Goal: Task Accomplishment & Management: Use online tool/utility

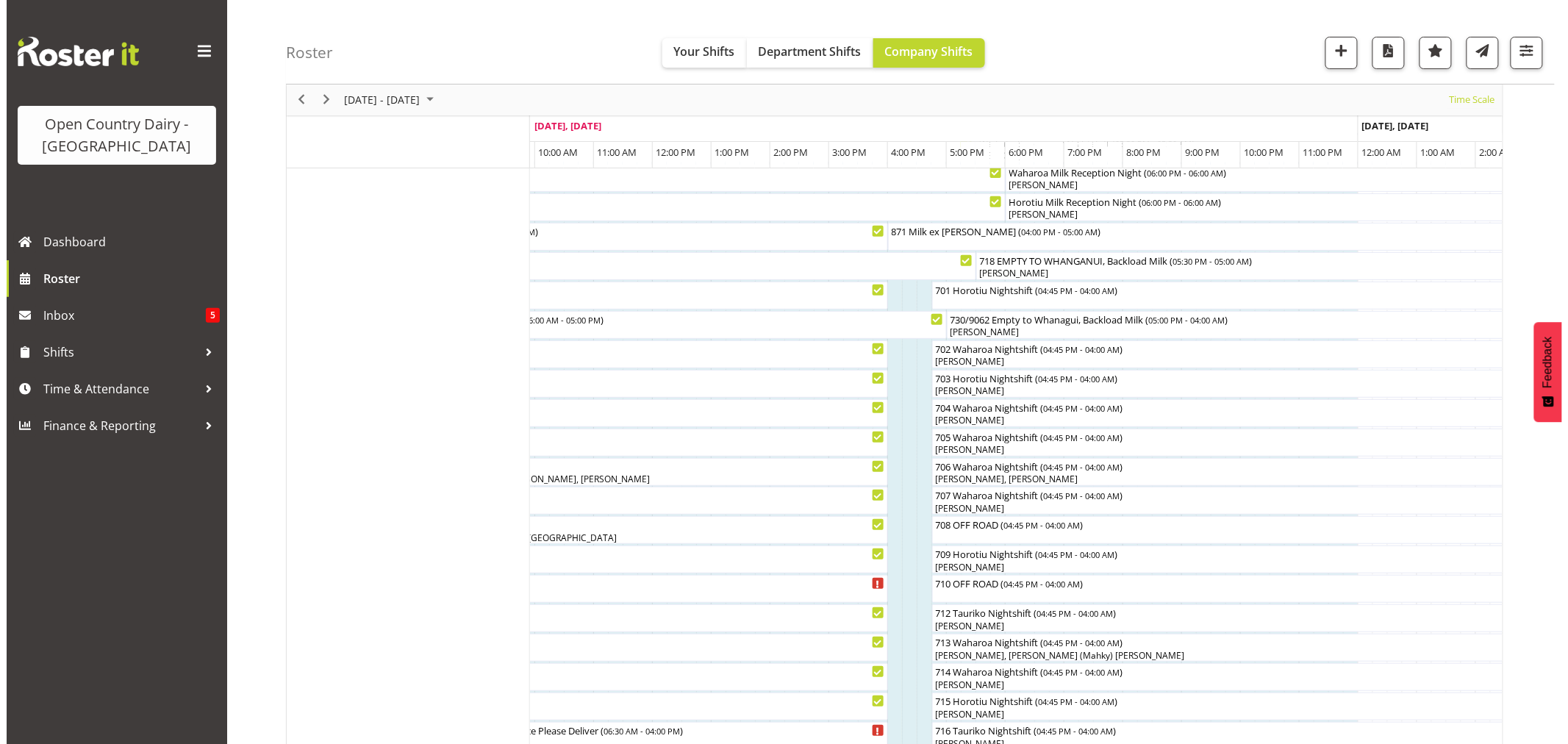
scroll to position [81, 0]
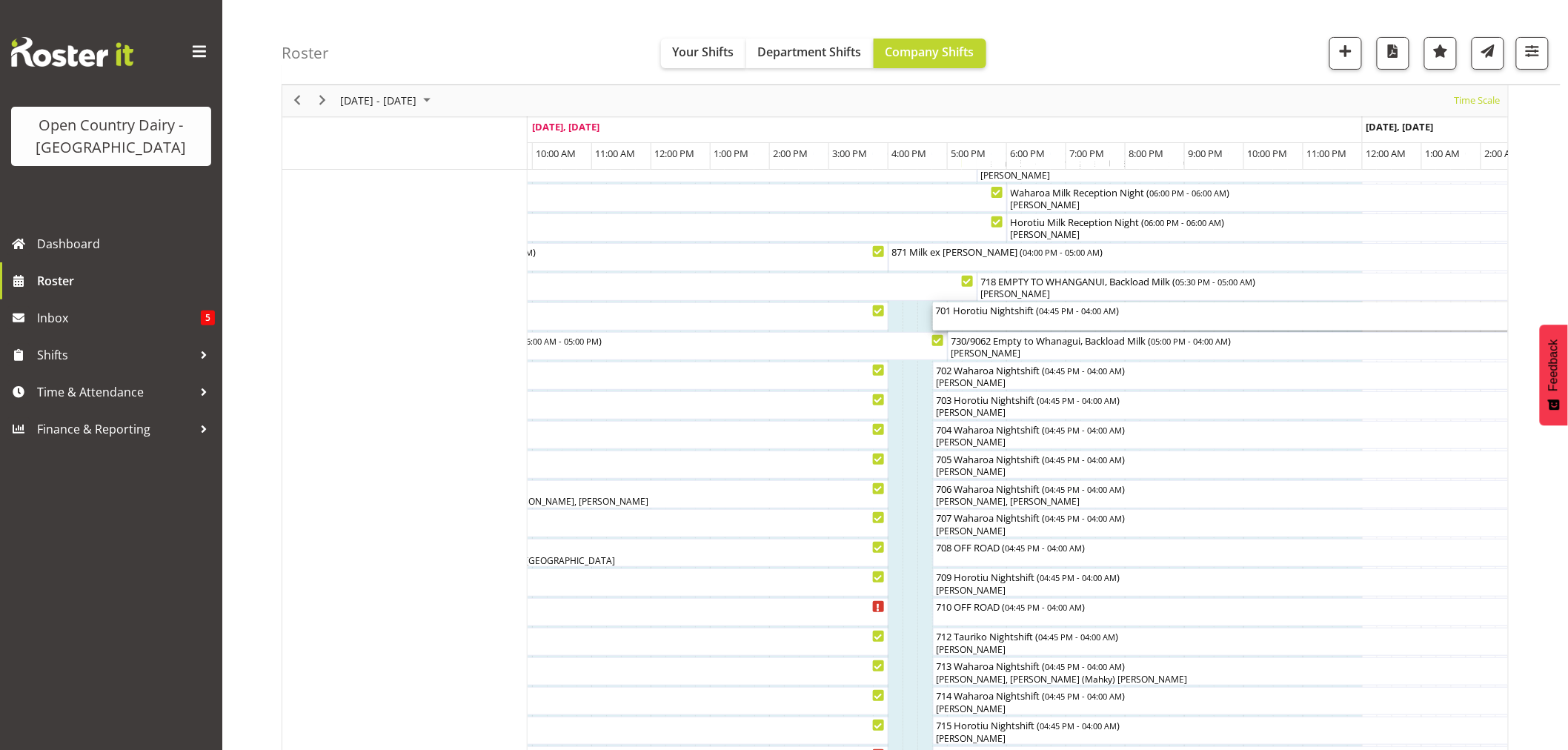
click at [999, 322] on div "701 Horotiu Nightshift ( 04:45 PM - 04:00 AM )" at bounding box center [1266, 316] width 661 height 28
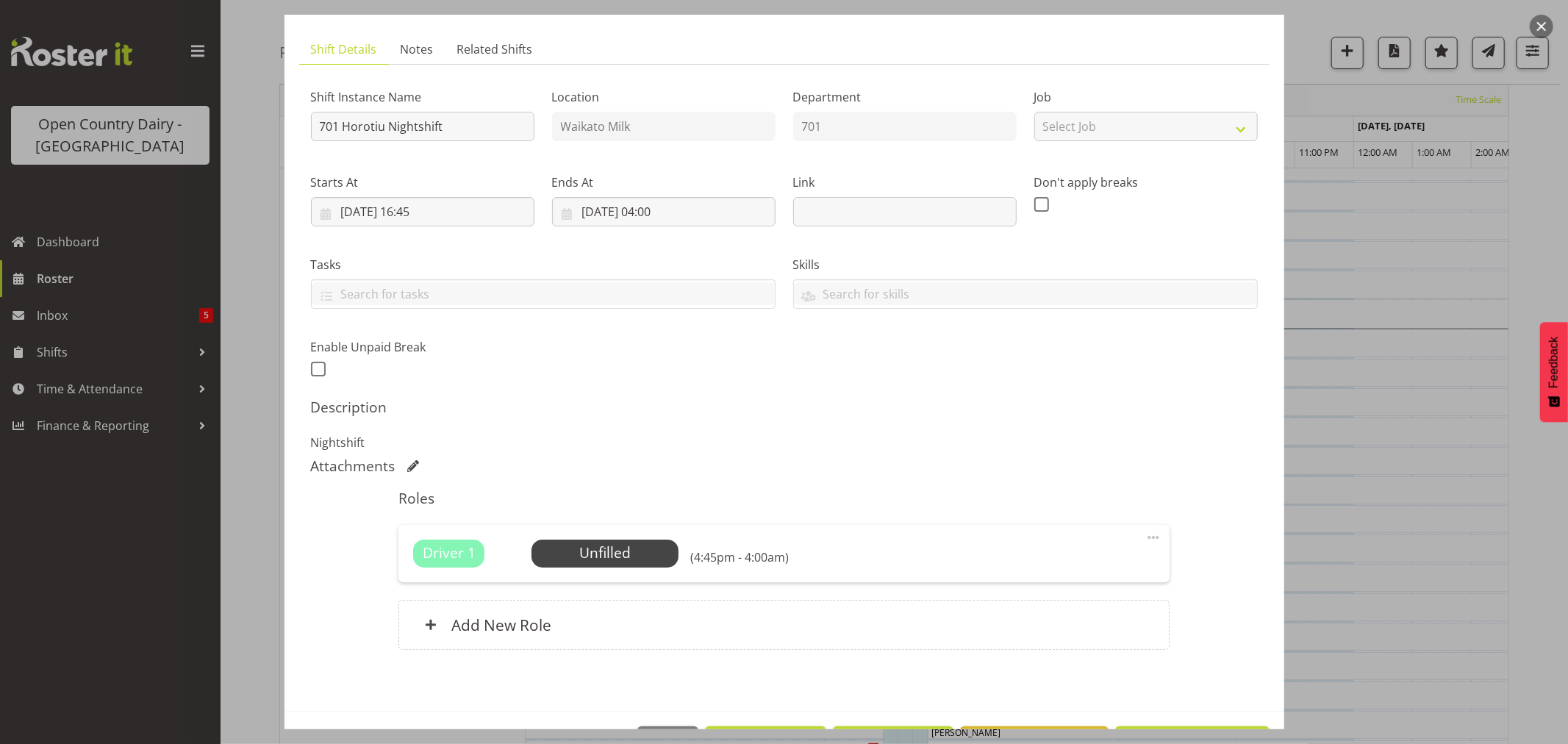
scroll to position [135, 0]
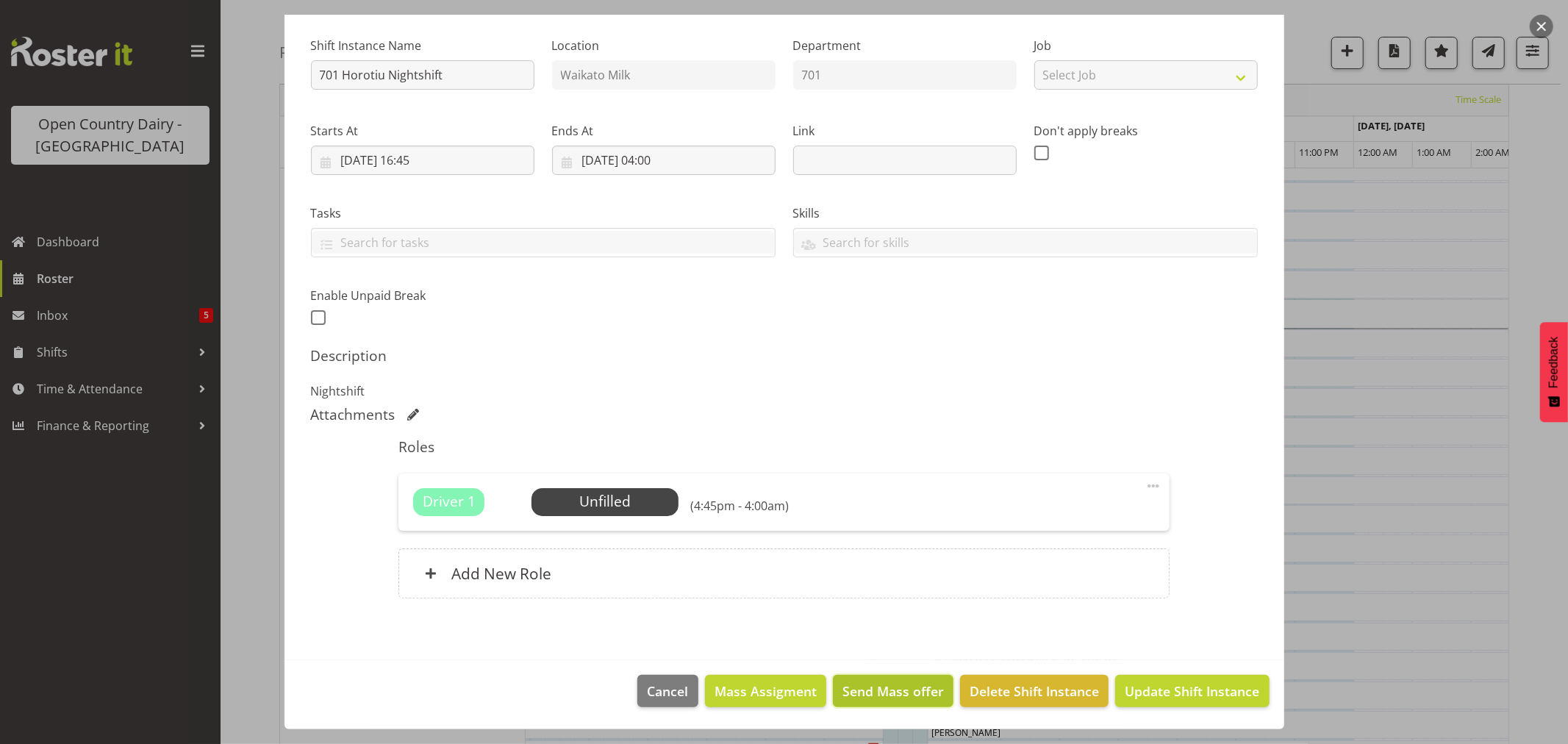
click at [878, 681] on span "Send Mass offer" at bounding box center [893, 690] width 102 height 19
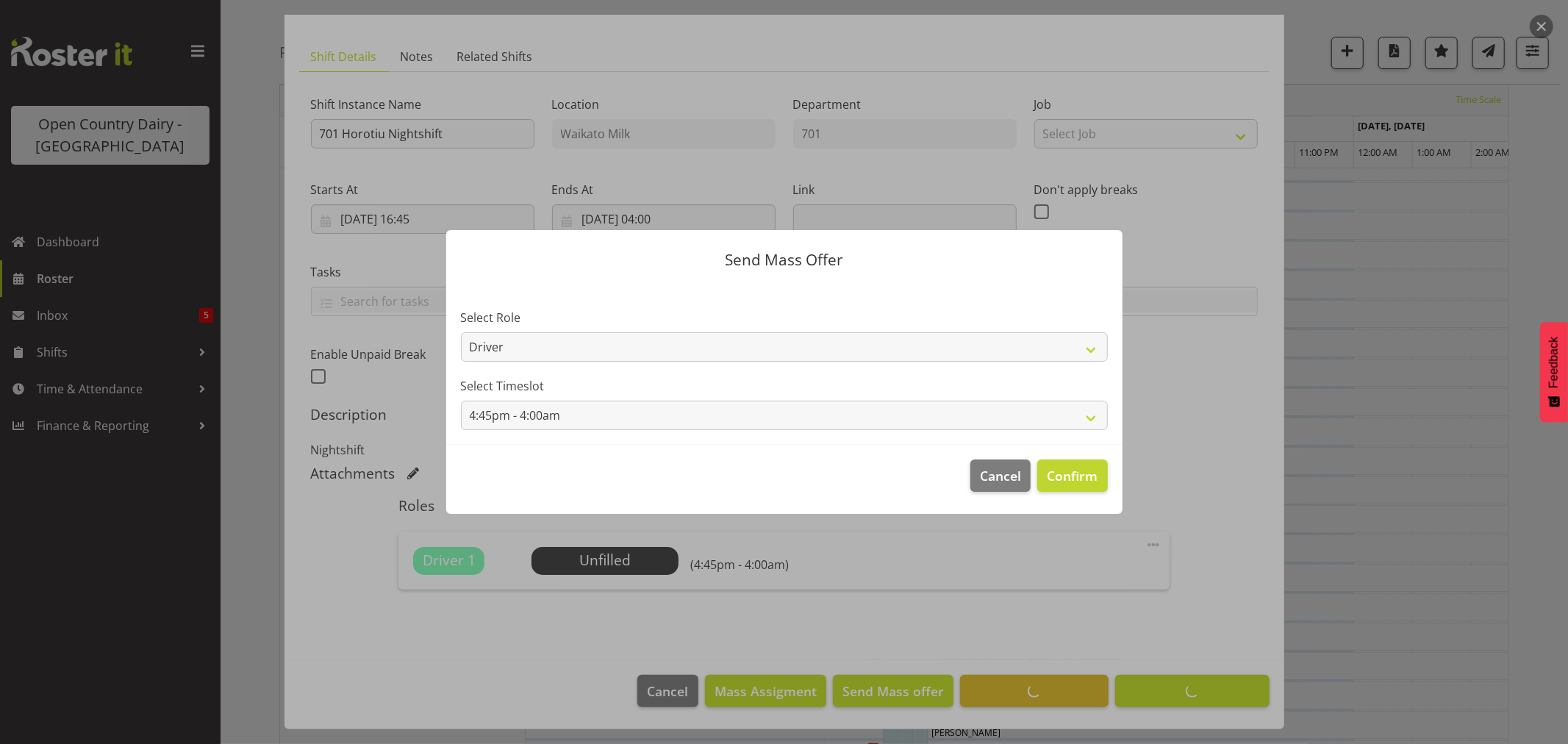
scroll to position [77, 0]
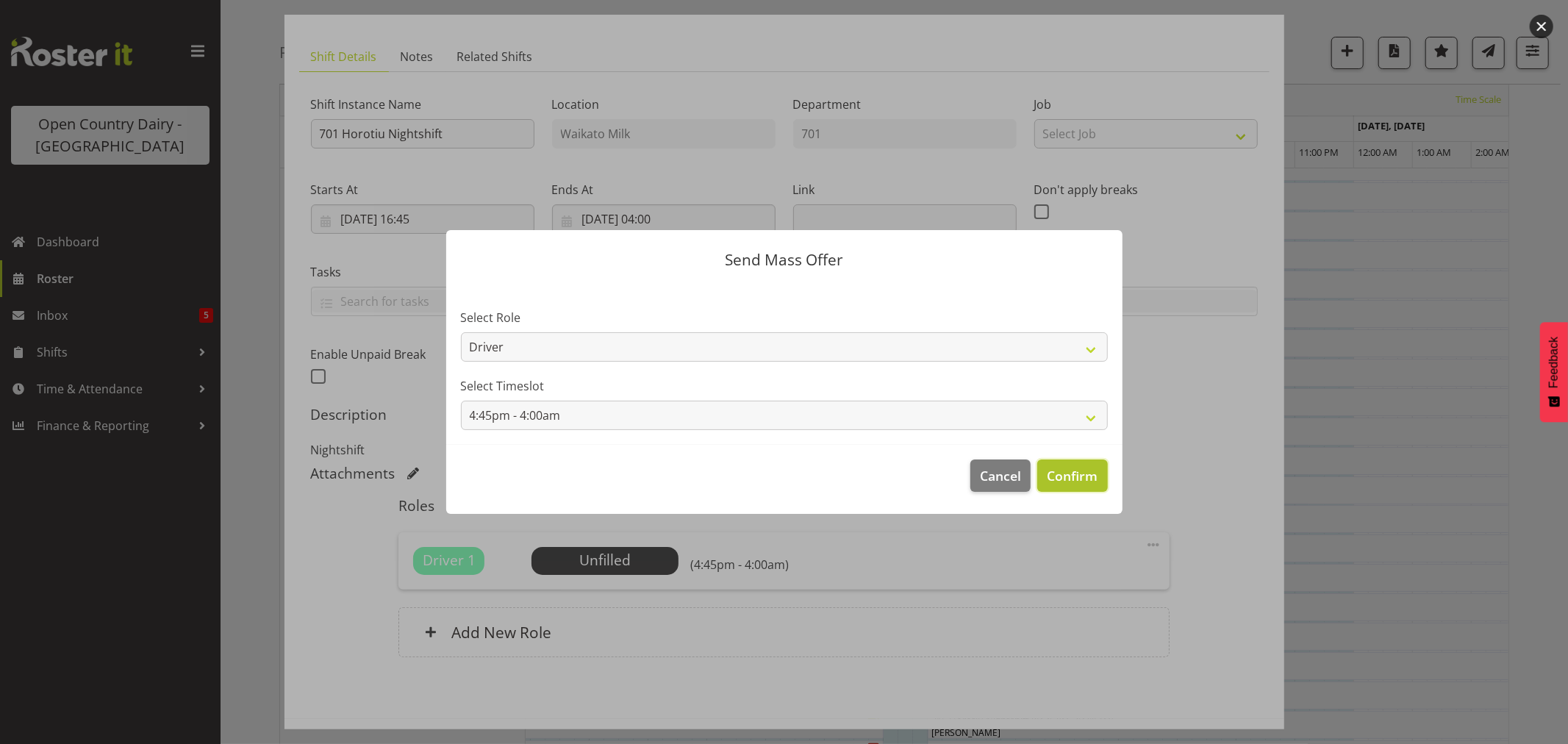
click at [1079, 475] on span "Confirm" at bounding box center [1072, 475] width 50 height 19
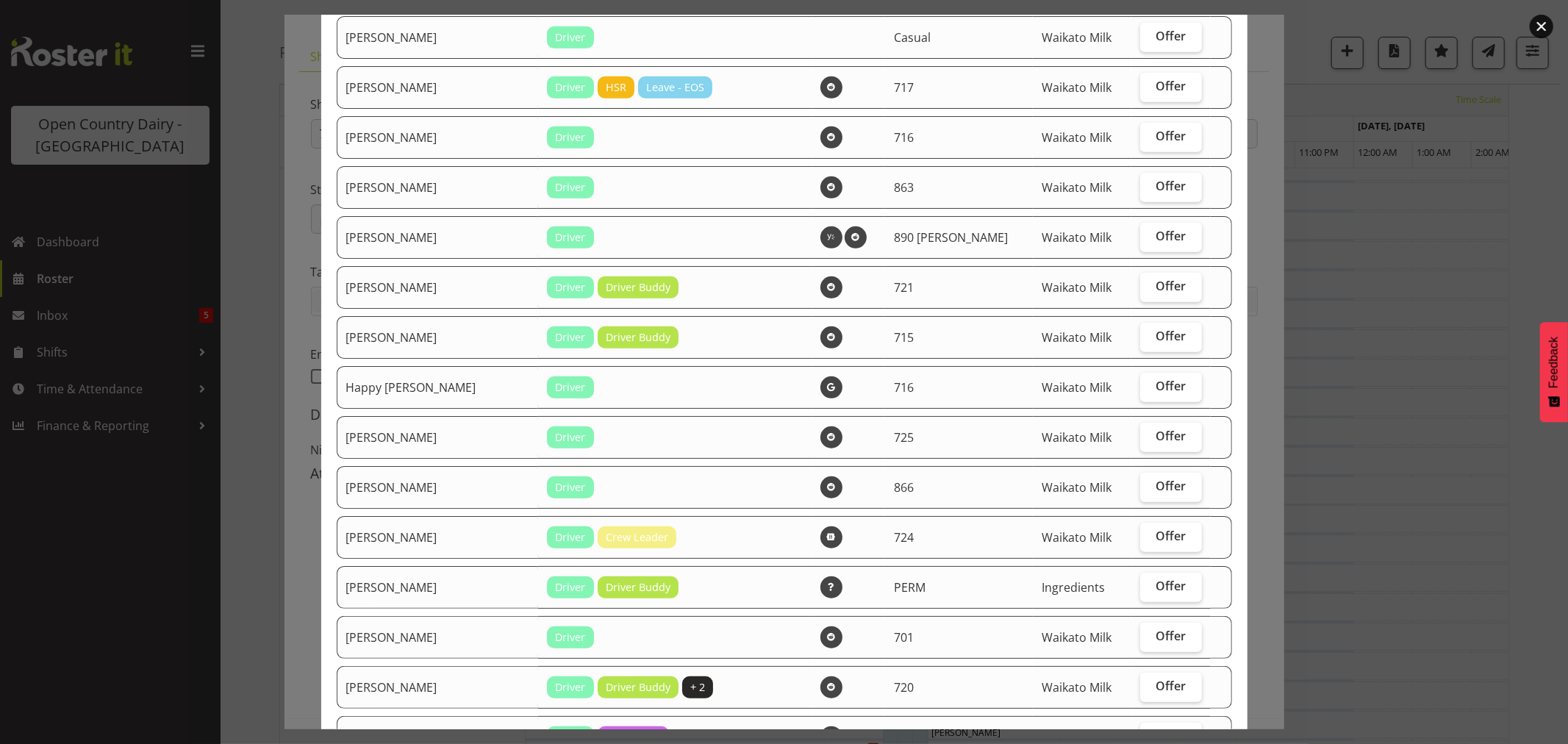
scroll to position [735, 0]
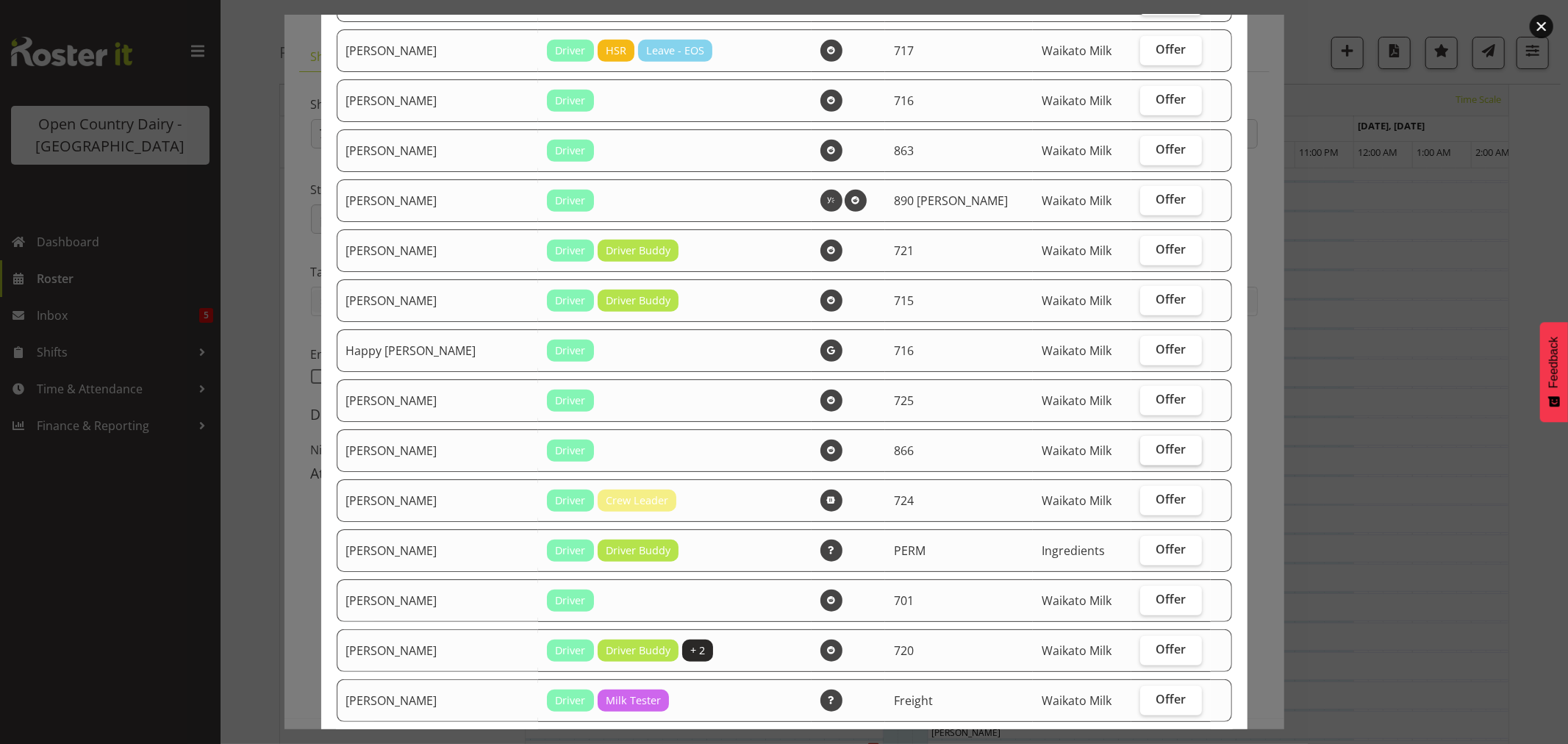
click at [1156, 449] on span "Offer" at bounding box center [1171, 449] width 30 height 15
click at [1140, 449] on input "Offer" at bounding box center [1145, 449] width 10 height 10
checkbox input "true"
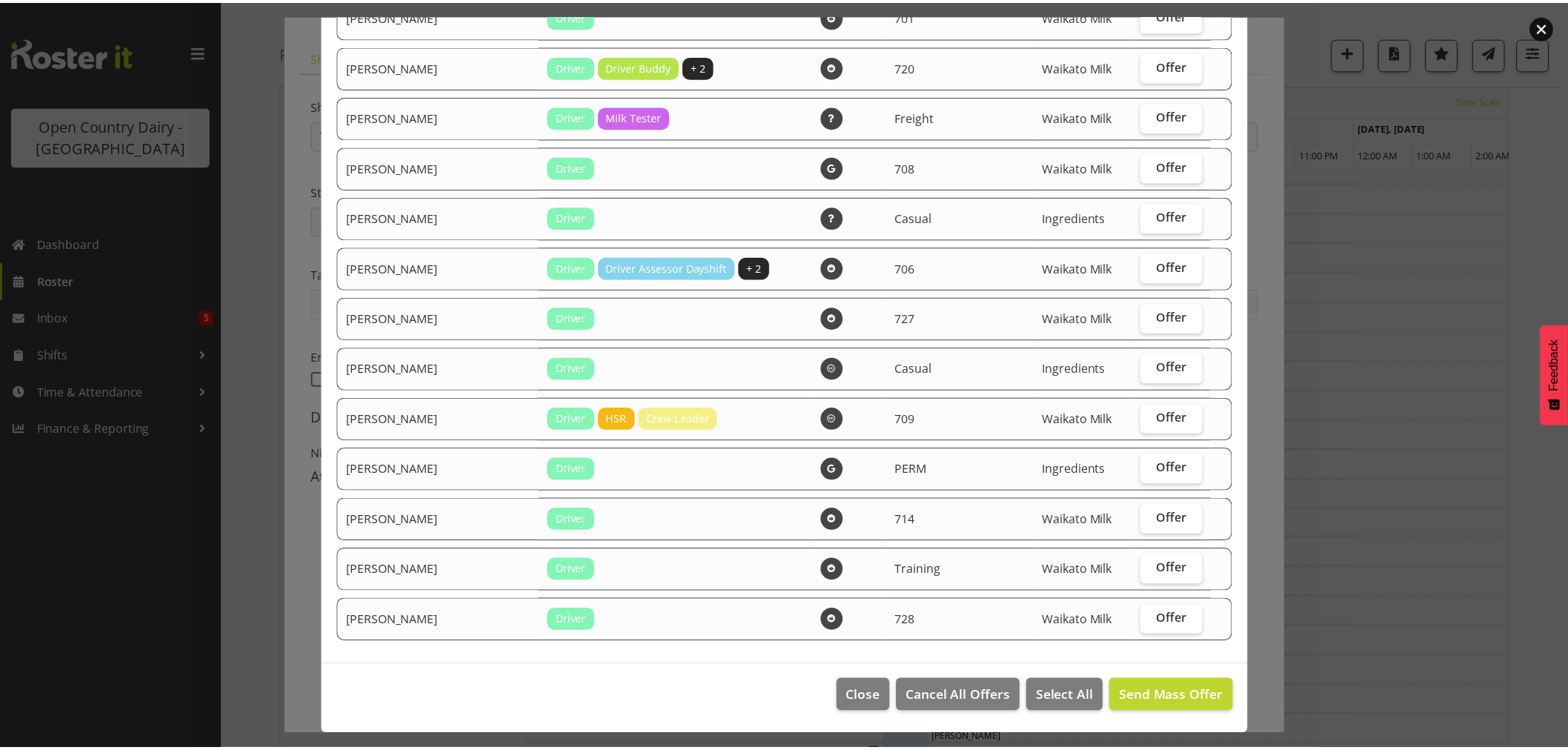
scroll to position [1335, 0]
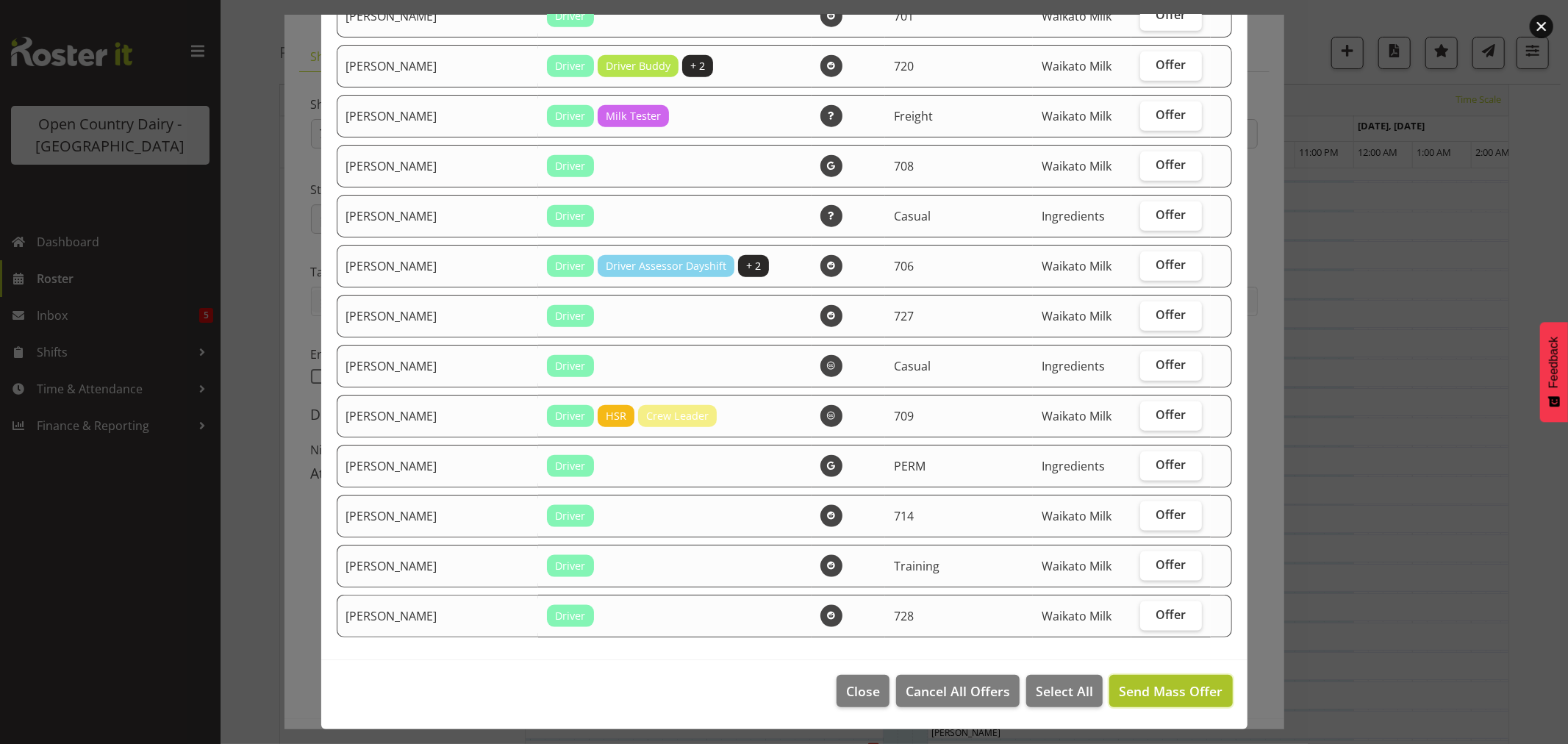
click at [1121, 689] on span "Send Mass Offer" at bounding box center [1170, 691] width 103 height 18
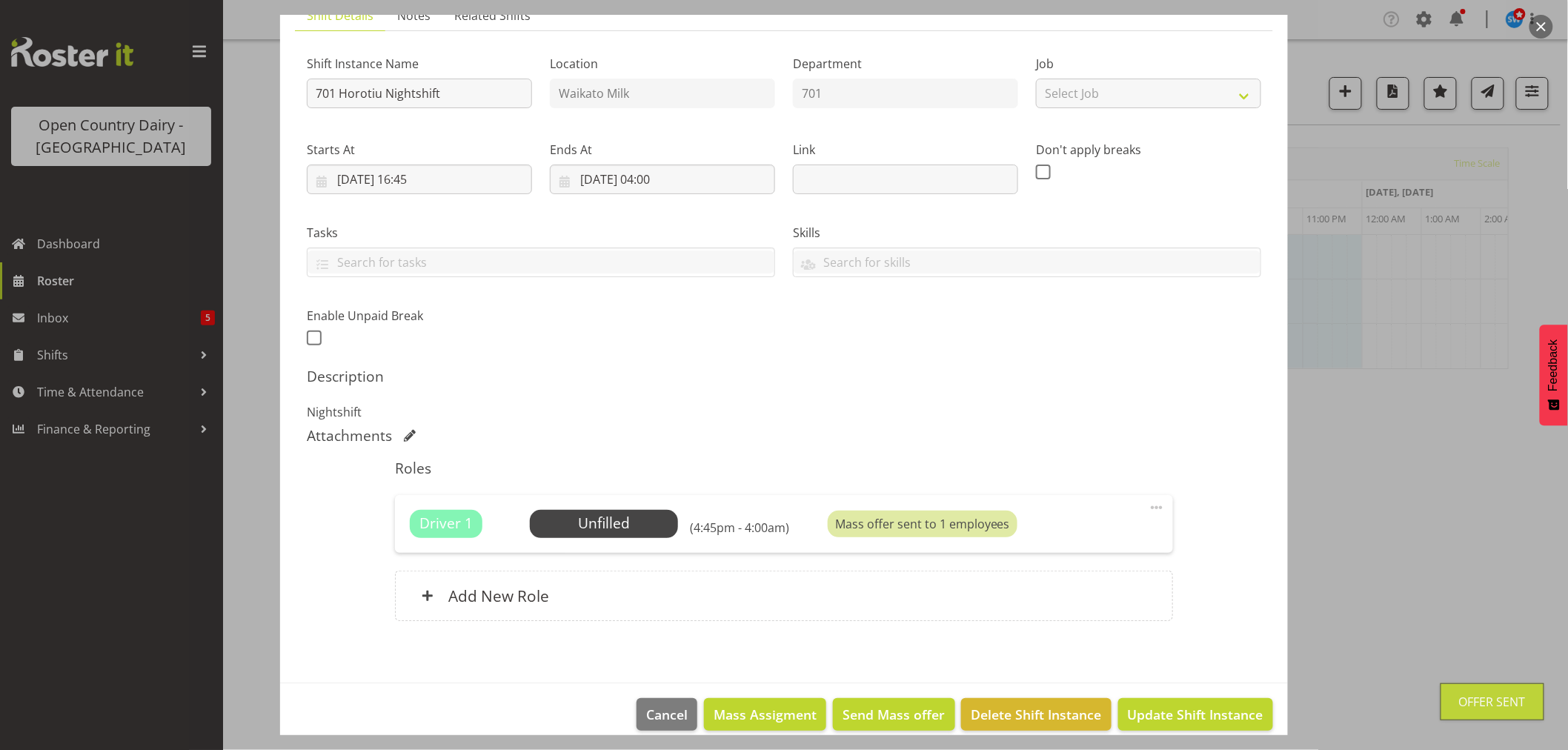
scroll to position [136, 0]
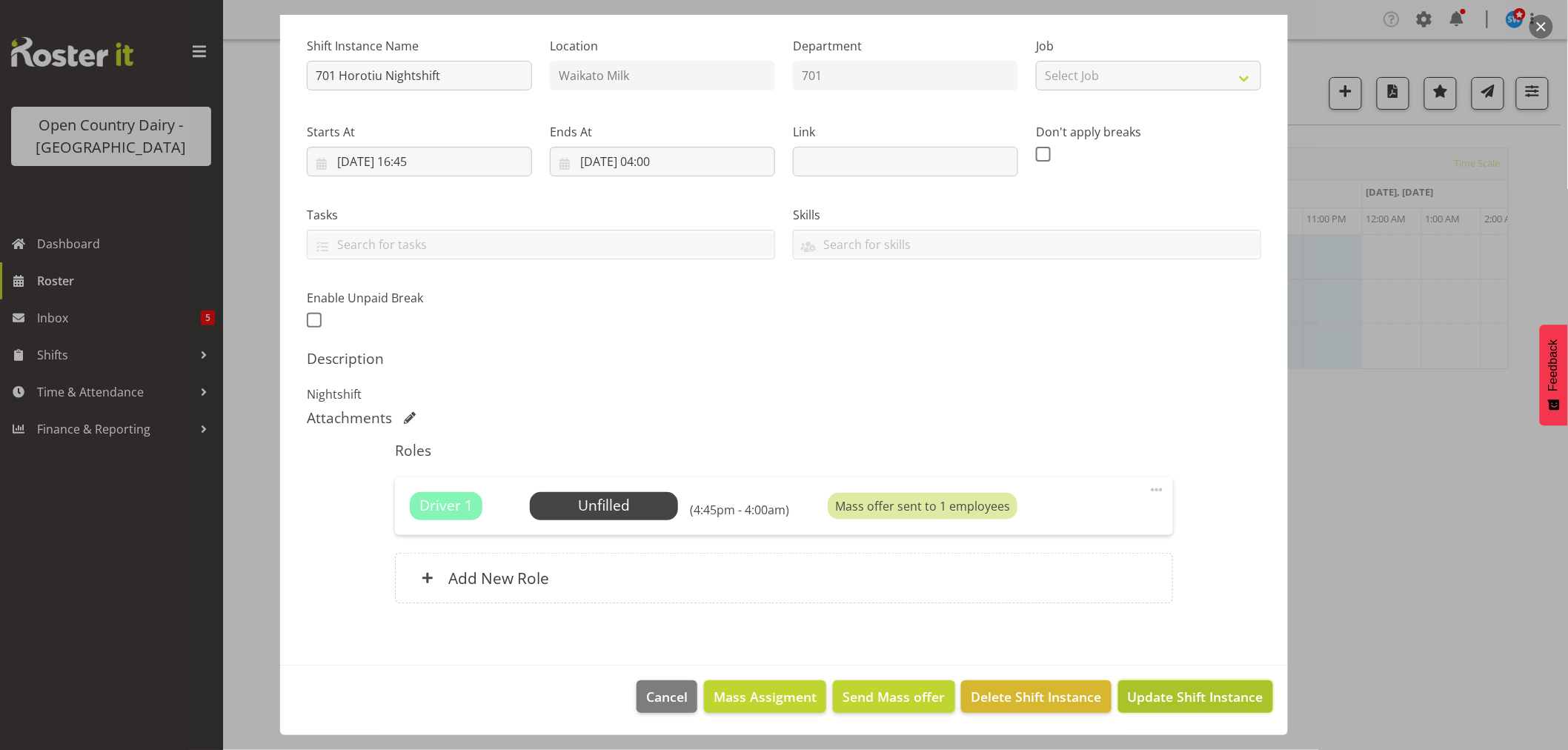
click at [1185, 692] on span "Update Shift Instance" at bounding box center [1195, 696] width 135 height 19
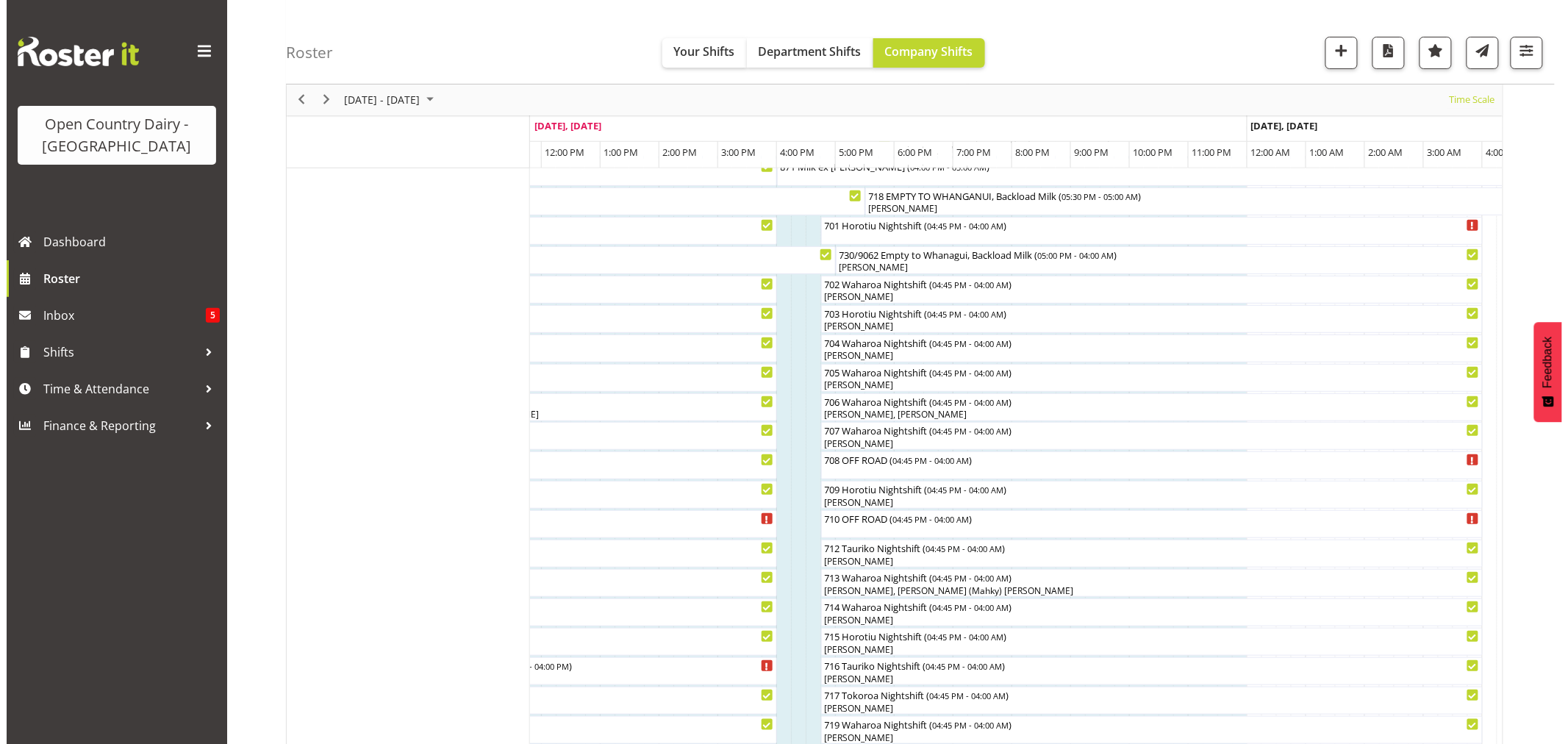
scroll to position [0, 0]
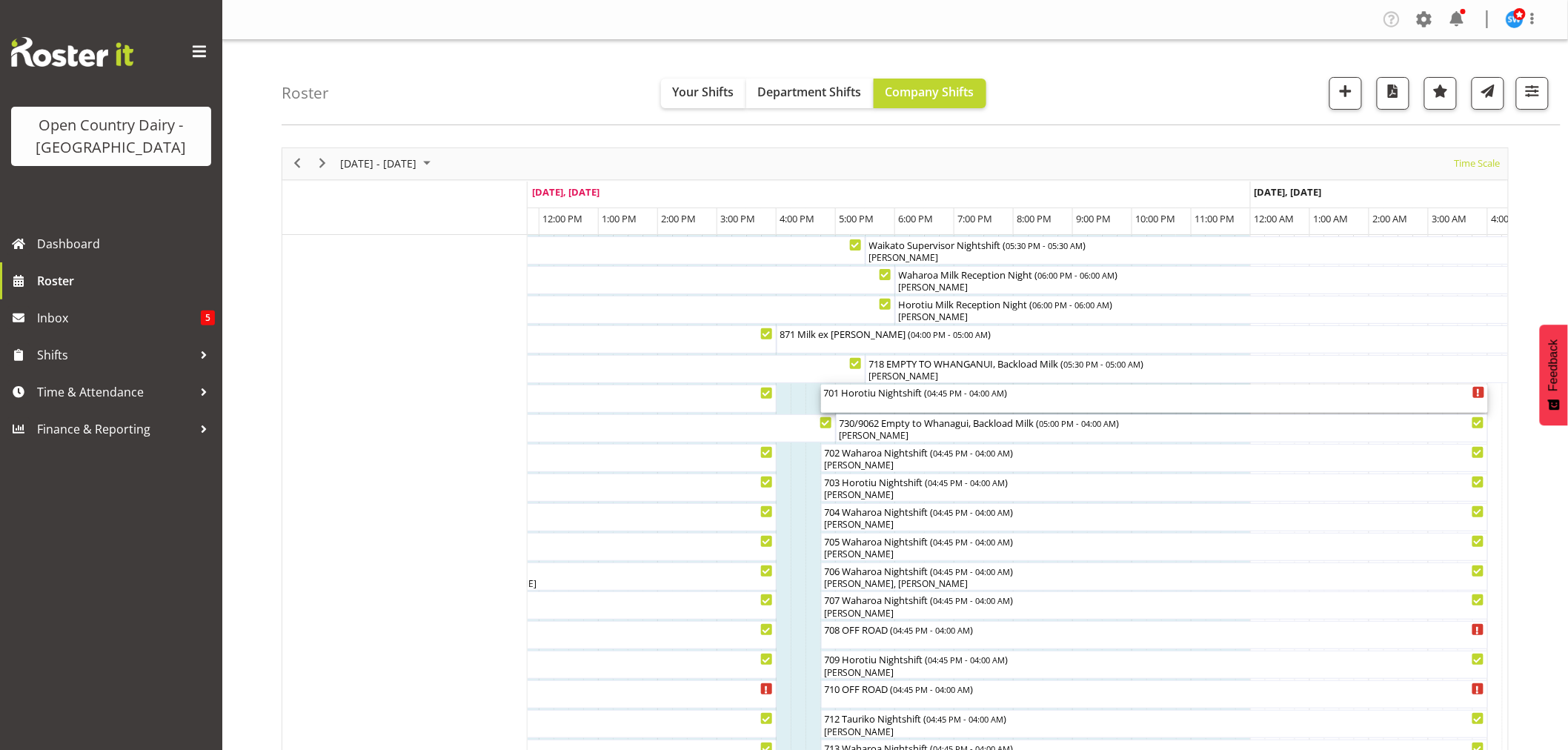
click at [873, 398] on div "701 Horotiu Nightshift ( 04:45 PM - 04:00 AM )" at bounding box center [1154, 392] width 661 height 15
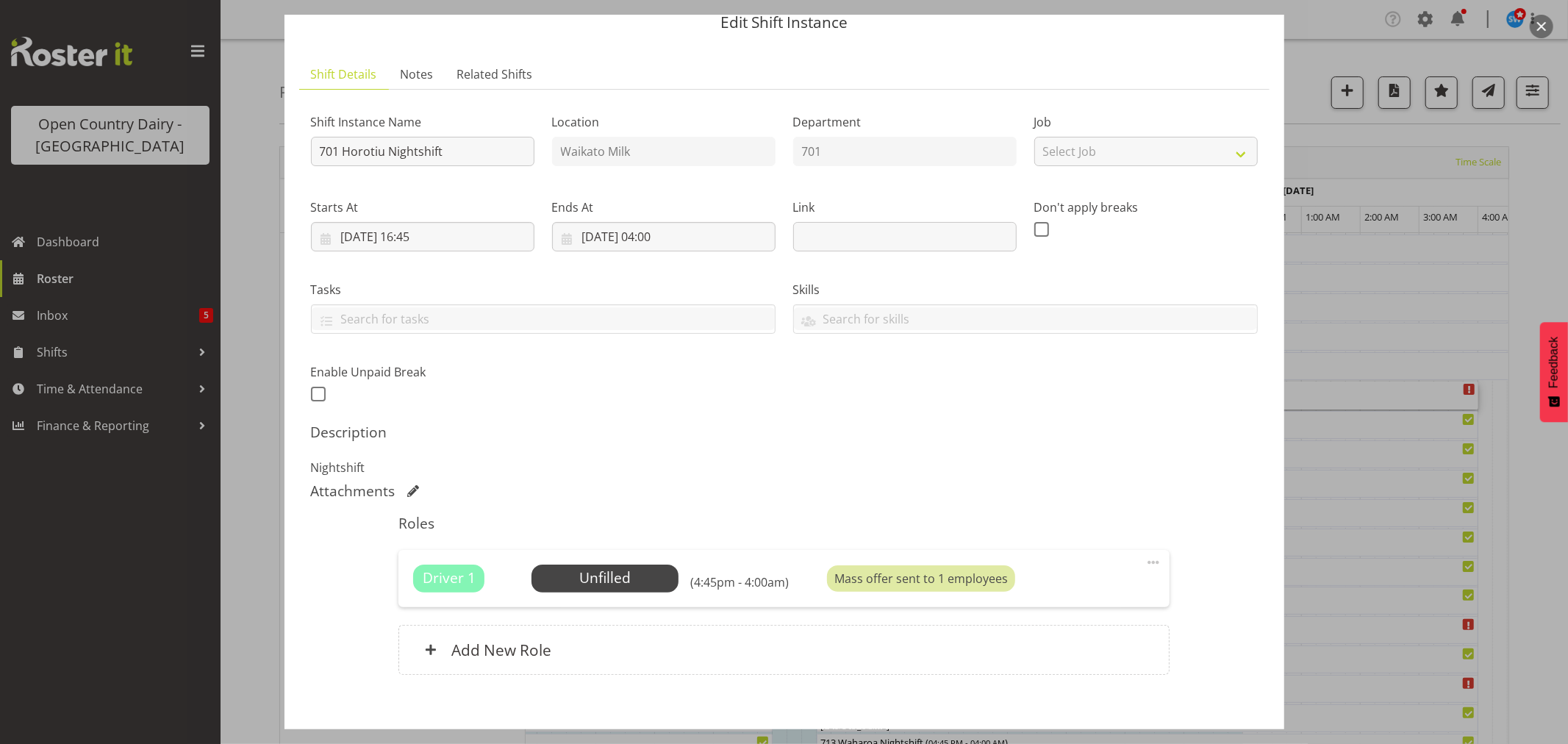
scroll to position [135, 0]
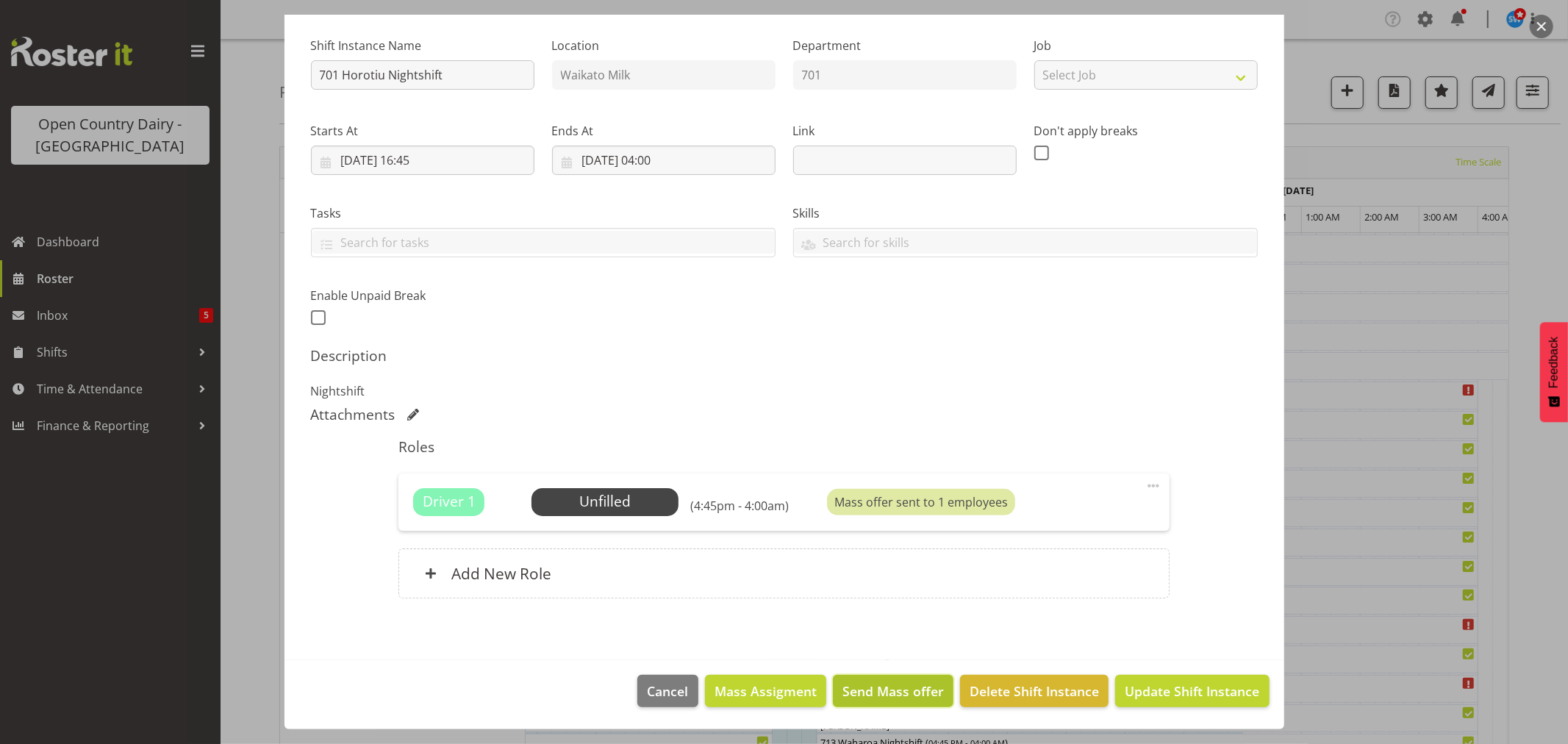
click at [877, 691] on span "Send Mass offer" at bounding box center [893, 690] width 102 height 19
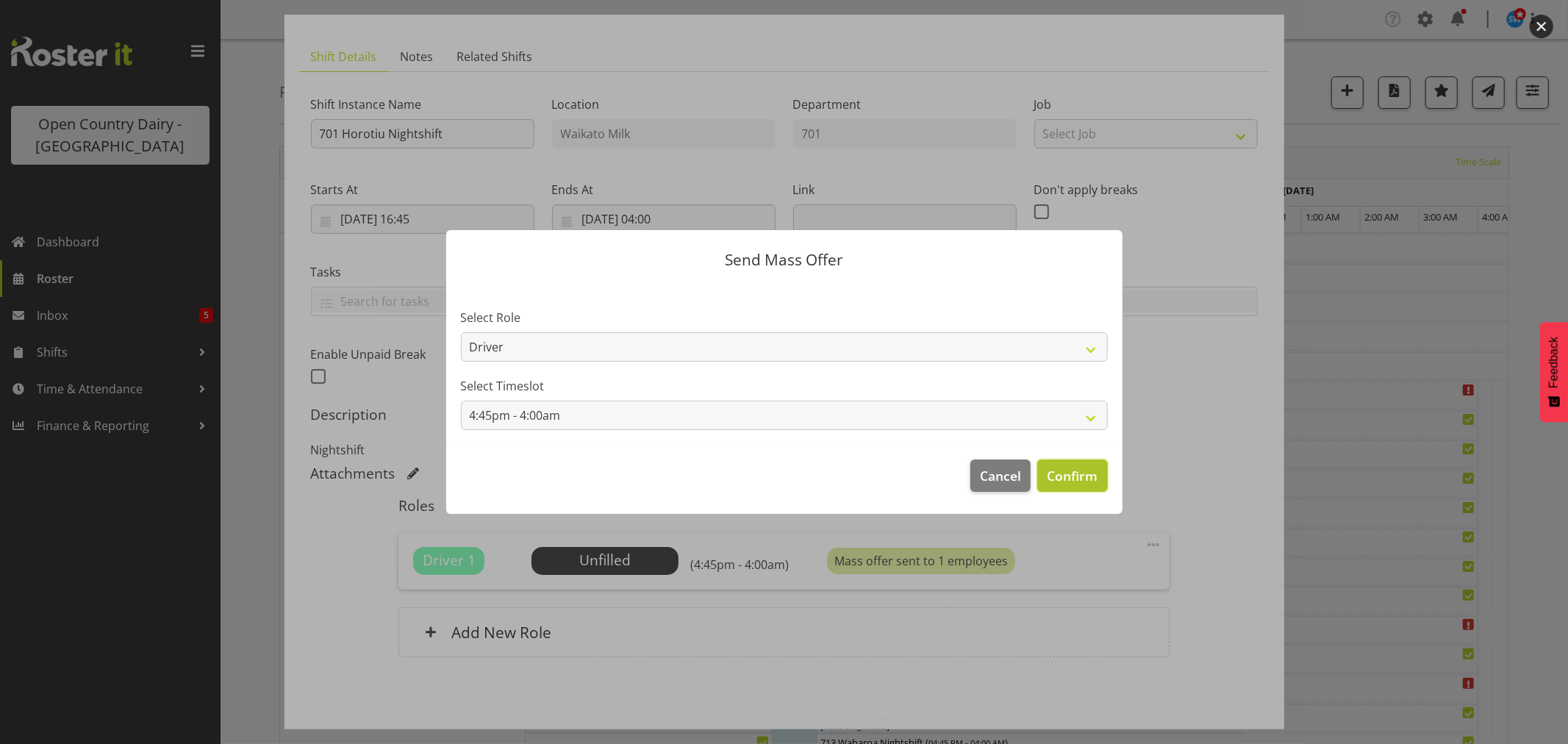
click at [1069, 474] on span "Confirm" at bounding box center [1072, 475] width 50 height 19
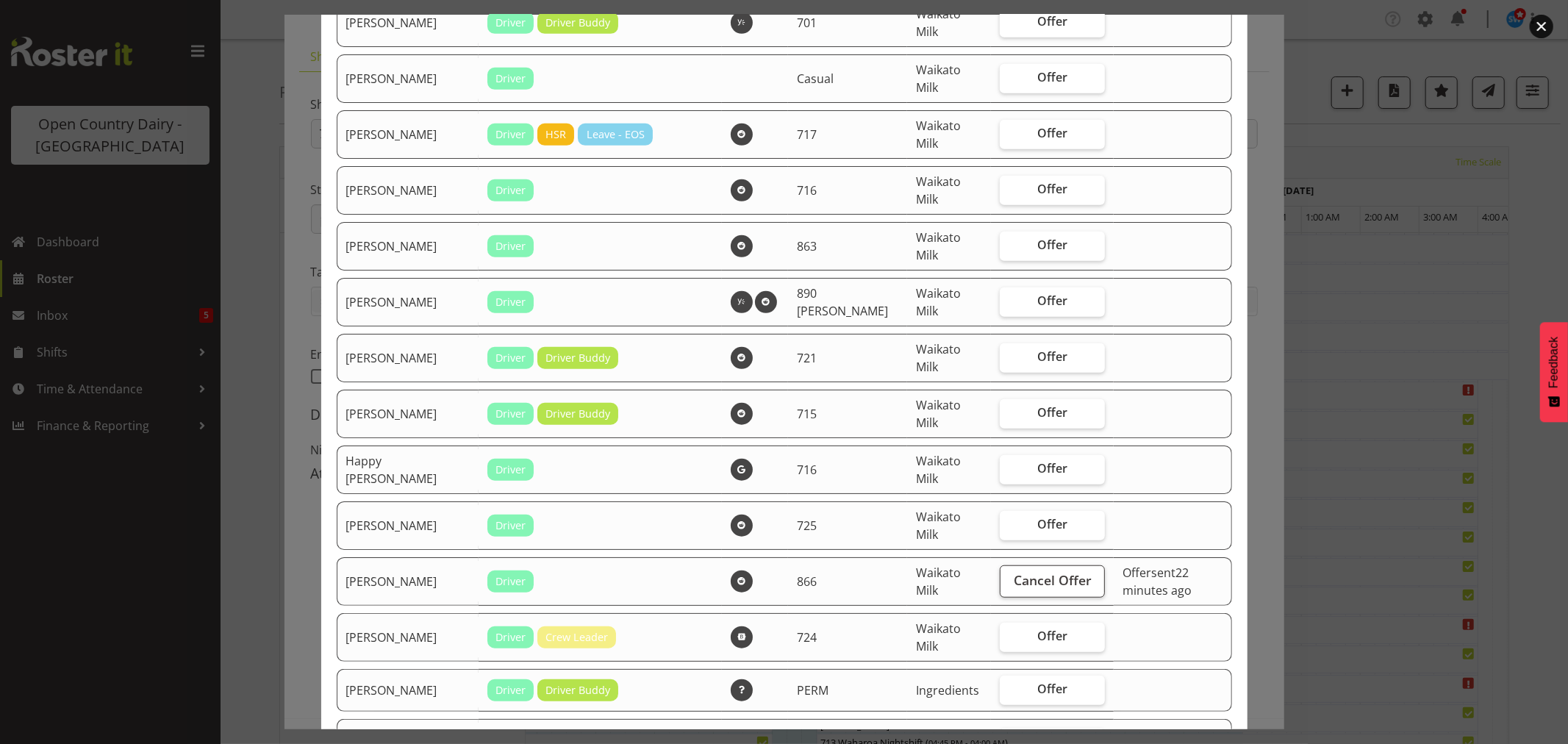
scroll to position [735, 0]
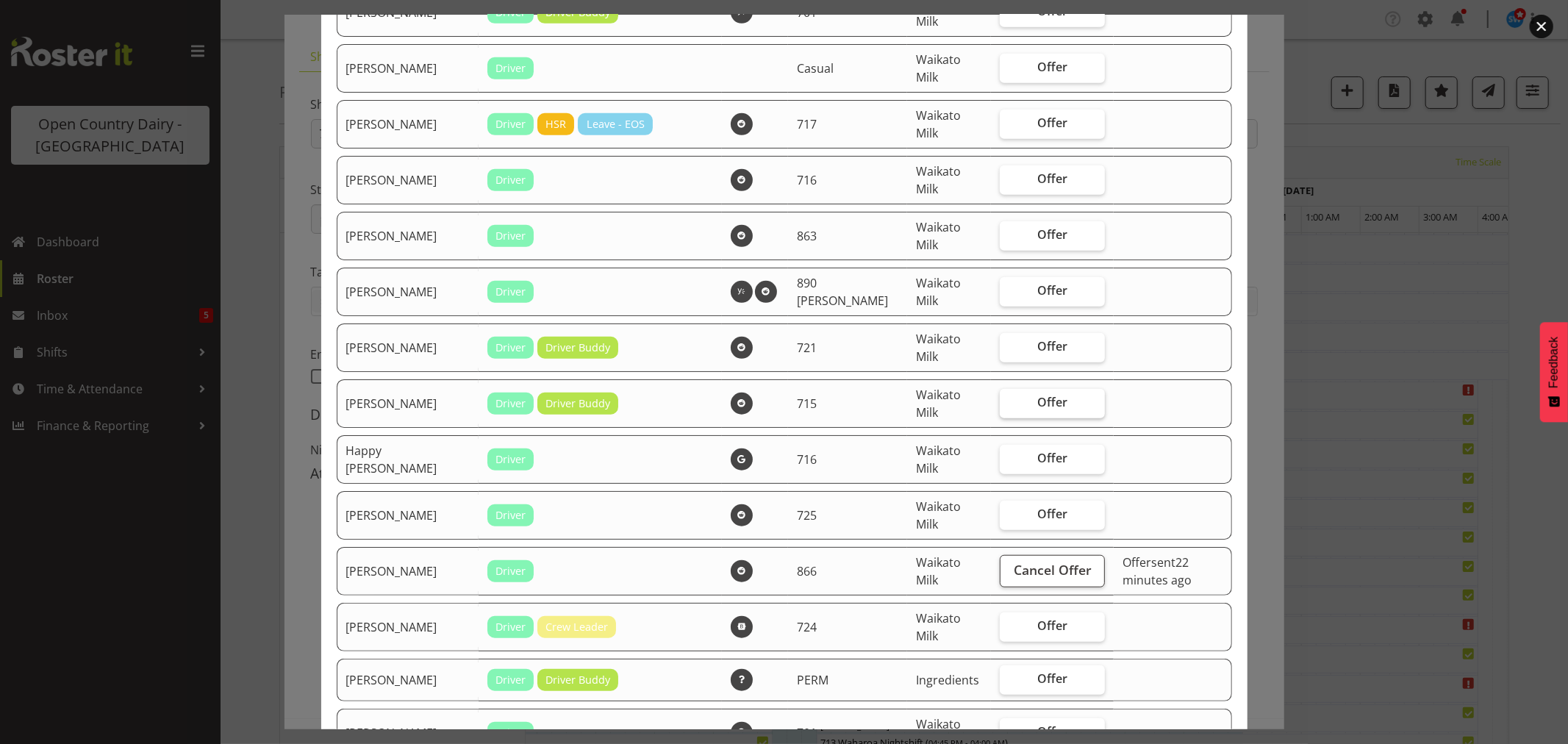
click at [1037, 402] on span "Offer" at bounding box center [1052, 402] width 30 height 15
click at [1009, 402] on input "Offer" at bounding box center [1005, 402] width 10 height 10
checkbox input "true"
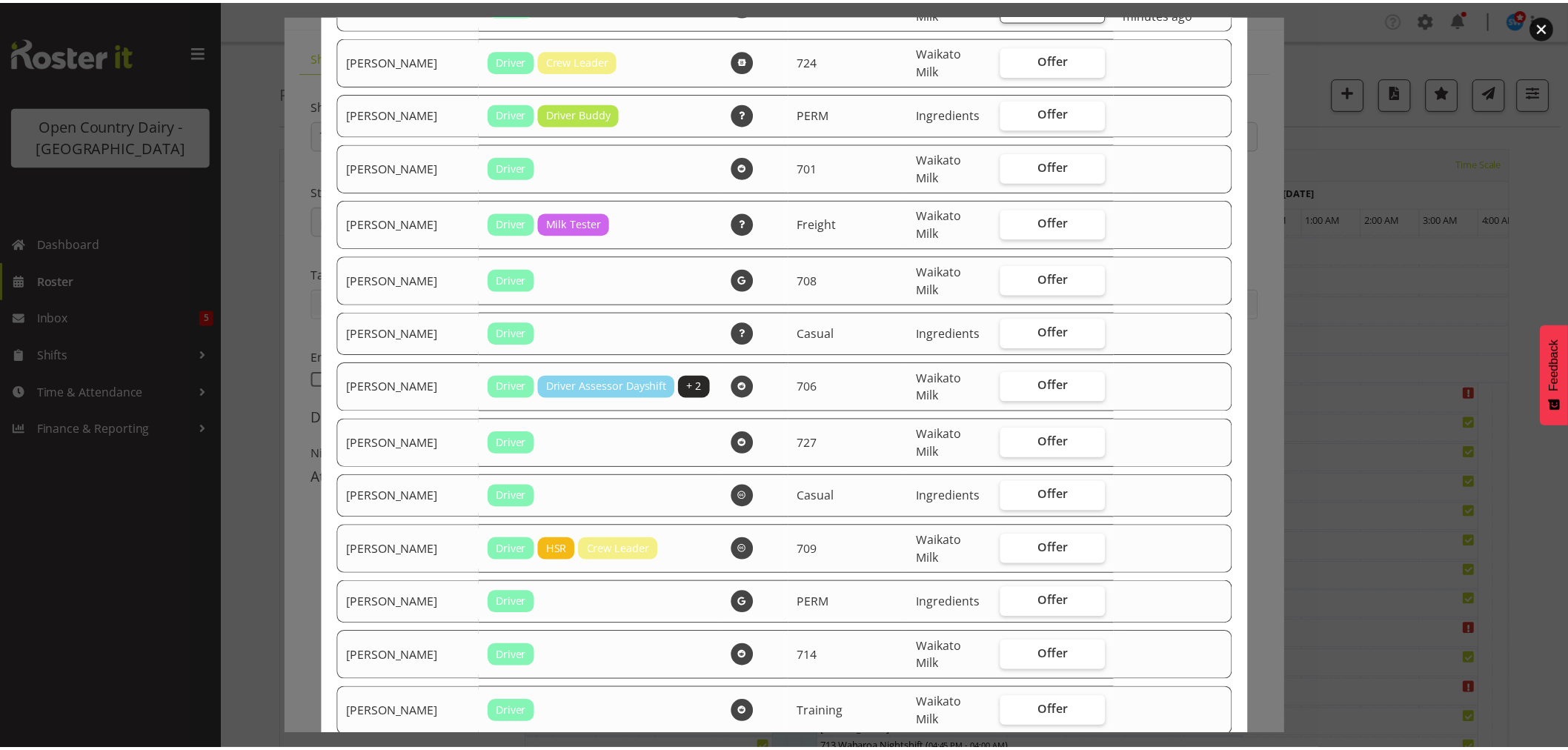
scroll to position [1468, 0]
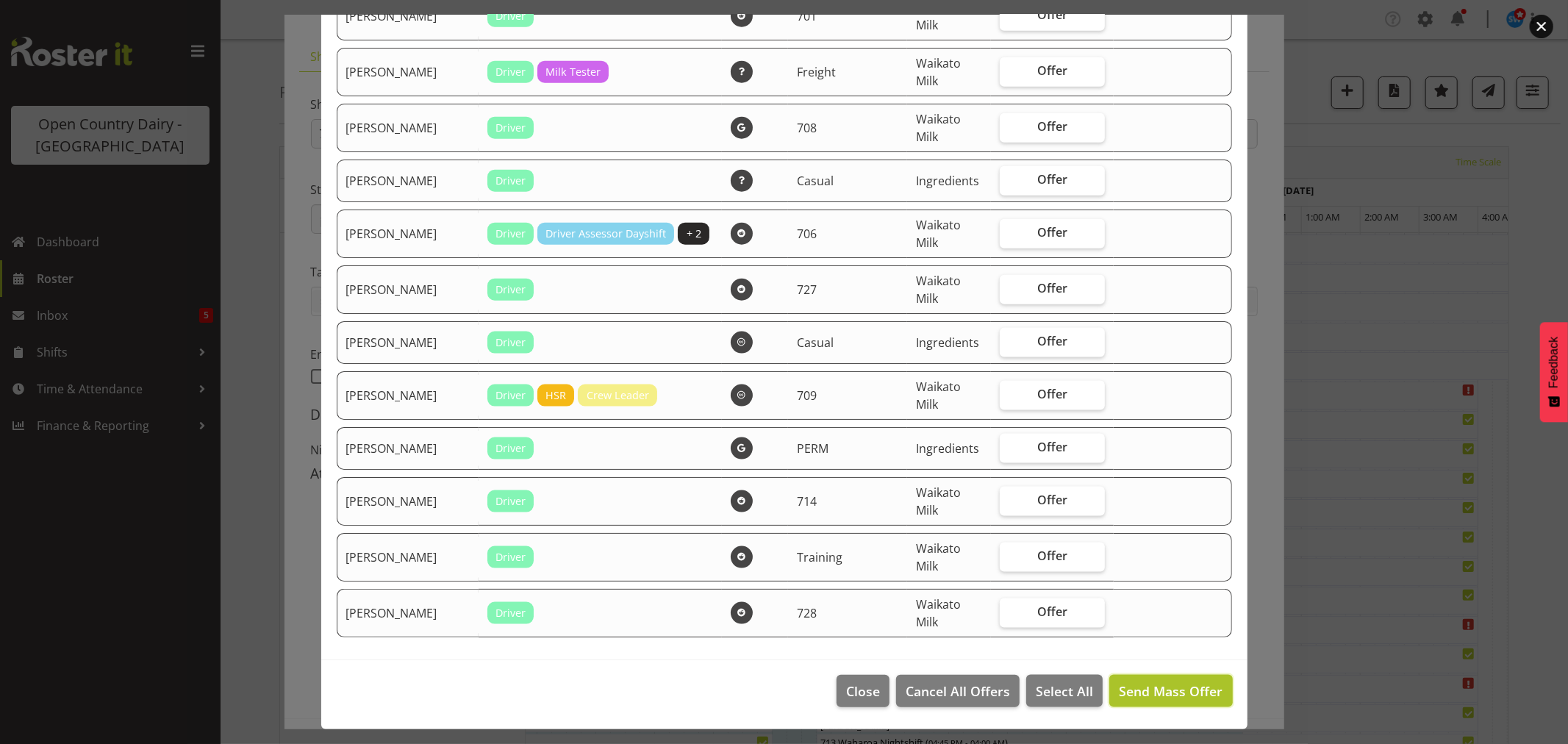
click at [1145, 686] on span "Send Mass Offer" at bounding box center [1170, 691] width 103 height 18
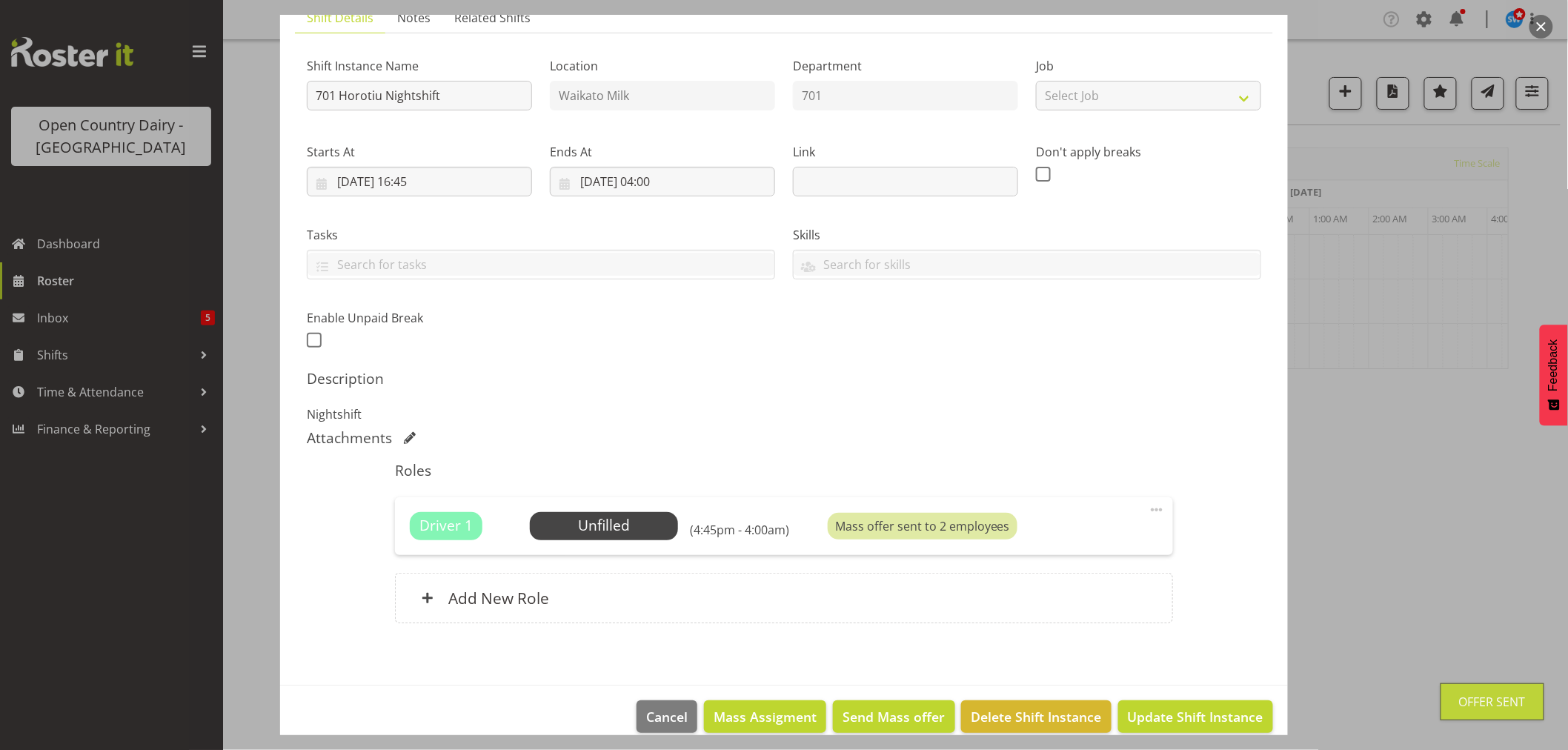
scroll to position [136, 0]
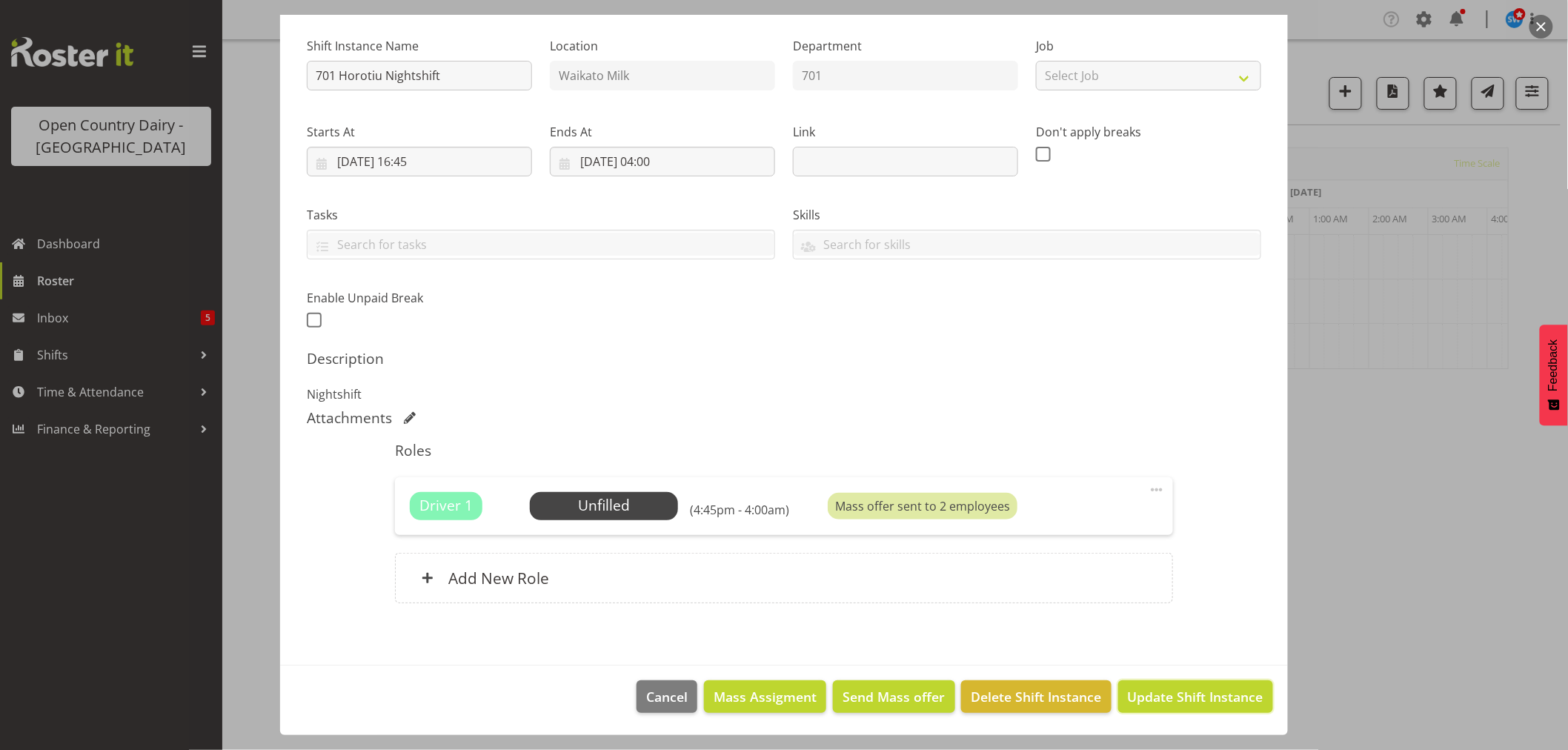
drag, startPoint x: 1153, startPoint y: 694, endPoint x: 1163, endPoint y: 690, distance: 10.8
click at [1153, 693] on span "Update Shift Instance" at bounding box center [1195, 696] width 135 height 19
click at [1163, 690] on footer "Cancel Mass Assigment Send Mass offer Delete Shift Instance Update Shift Instan…" at bounding box center [784, 700] width 1008 height 70
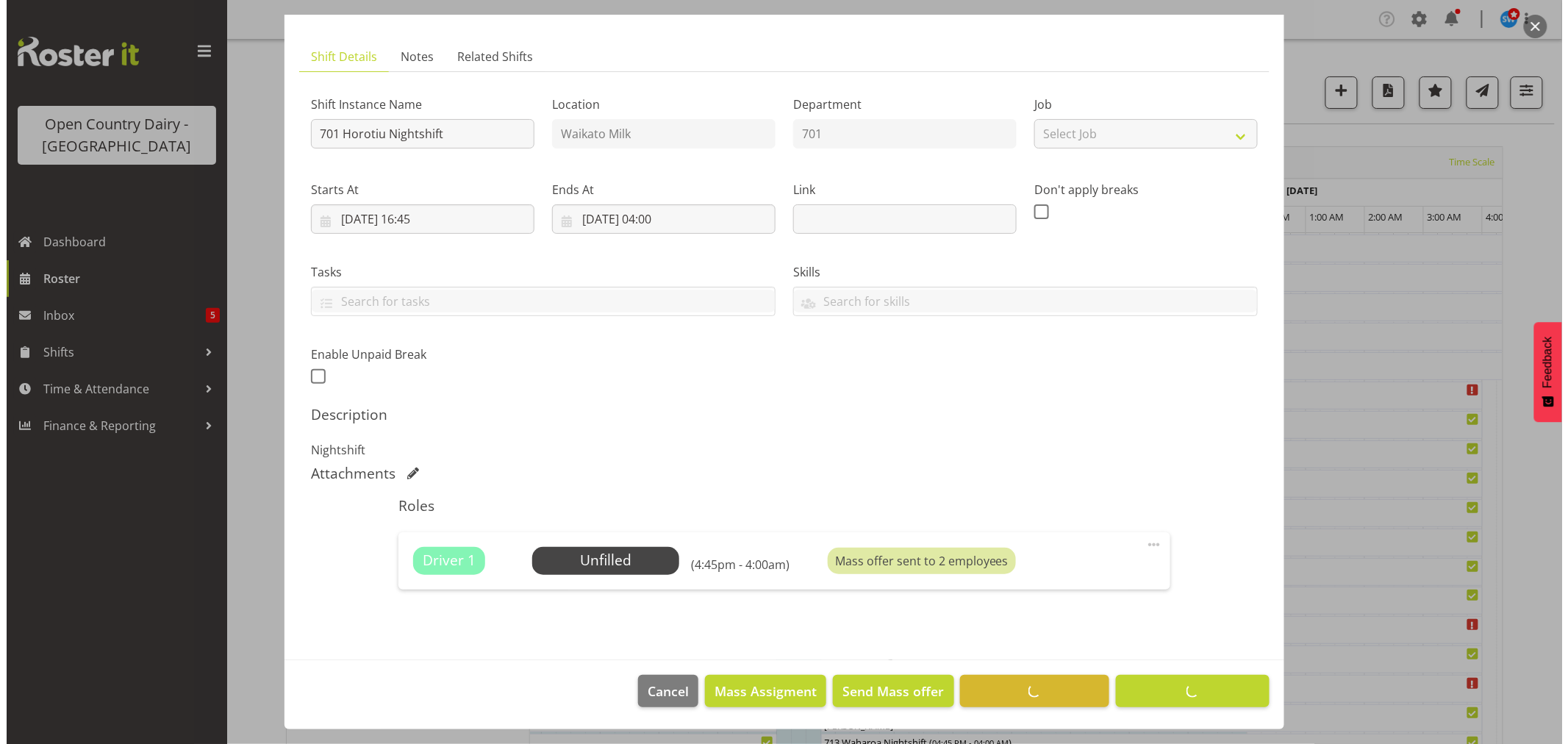
scroll to position [77, 0]
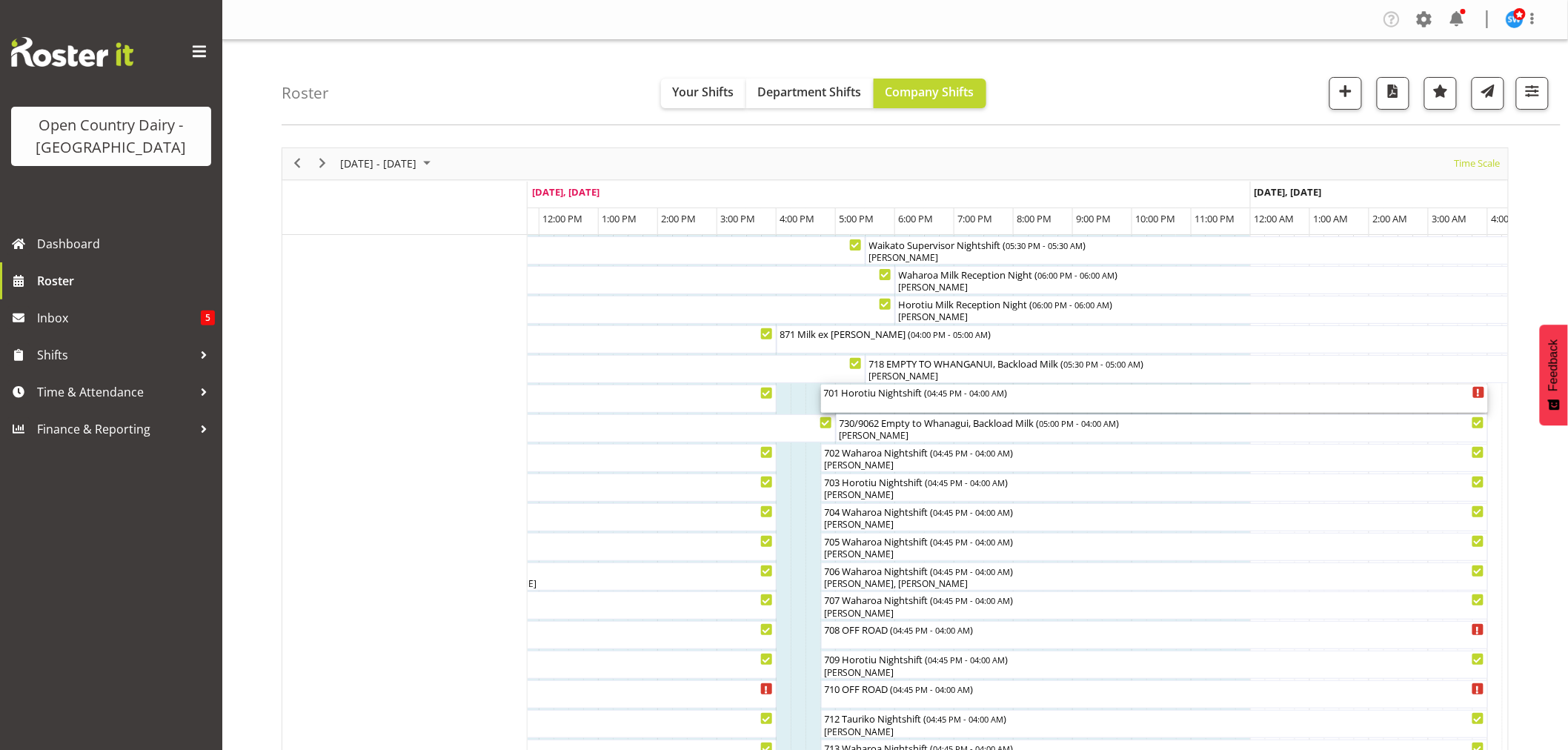
click at [917, 404] on div "701 Horotiu Nightshift ( 04:45 PM - 04:00 AM )" at bounding box center [1154, 399] width 661 height 28
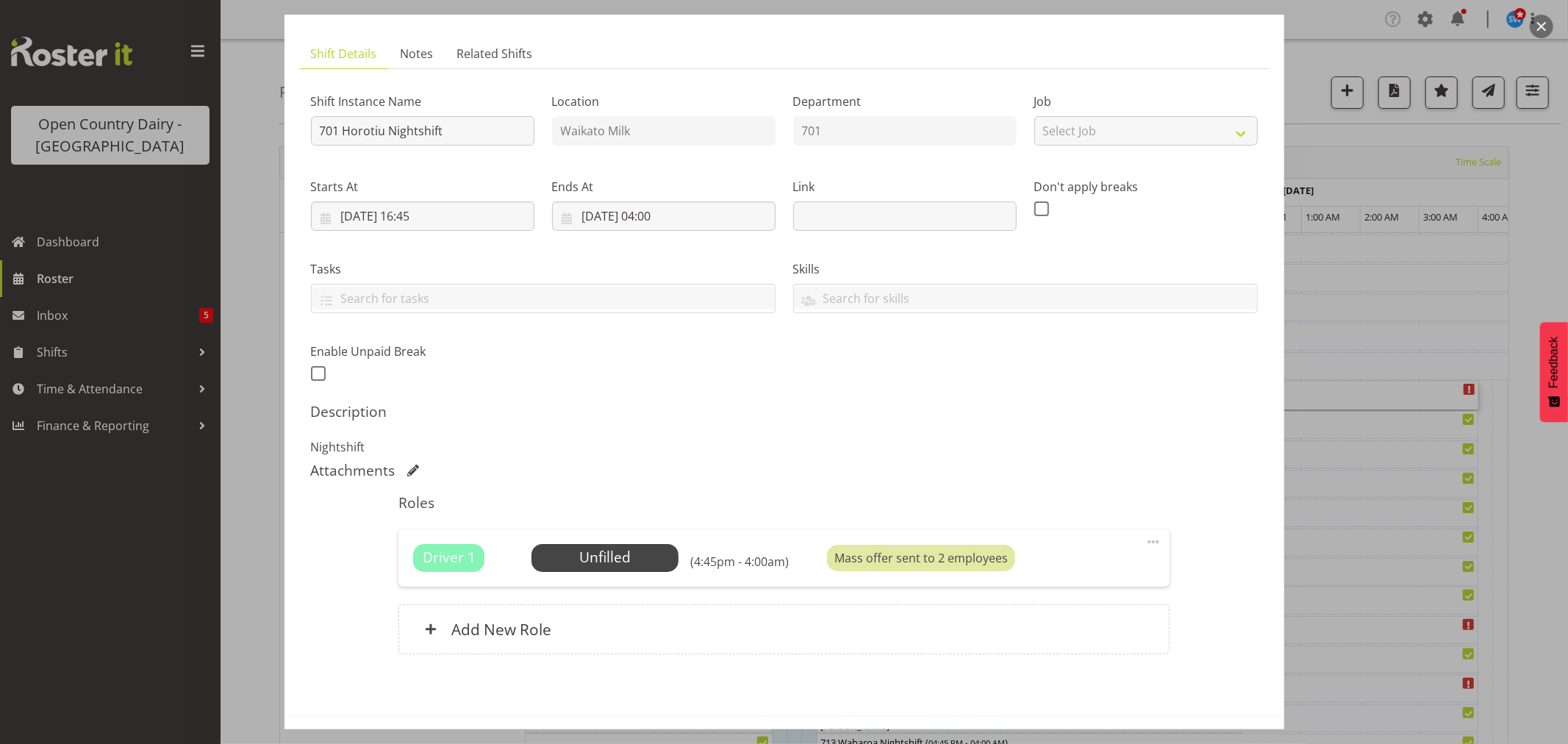
scroll to position [135, 0]
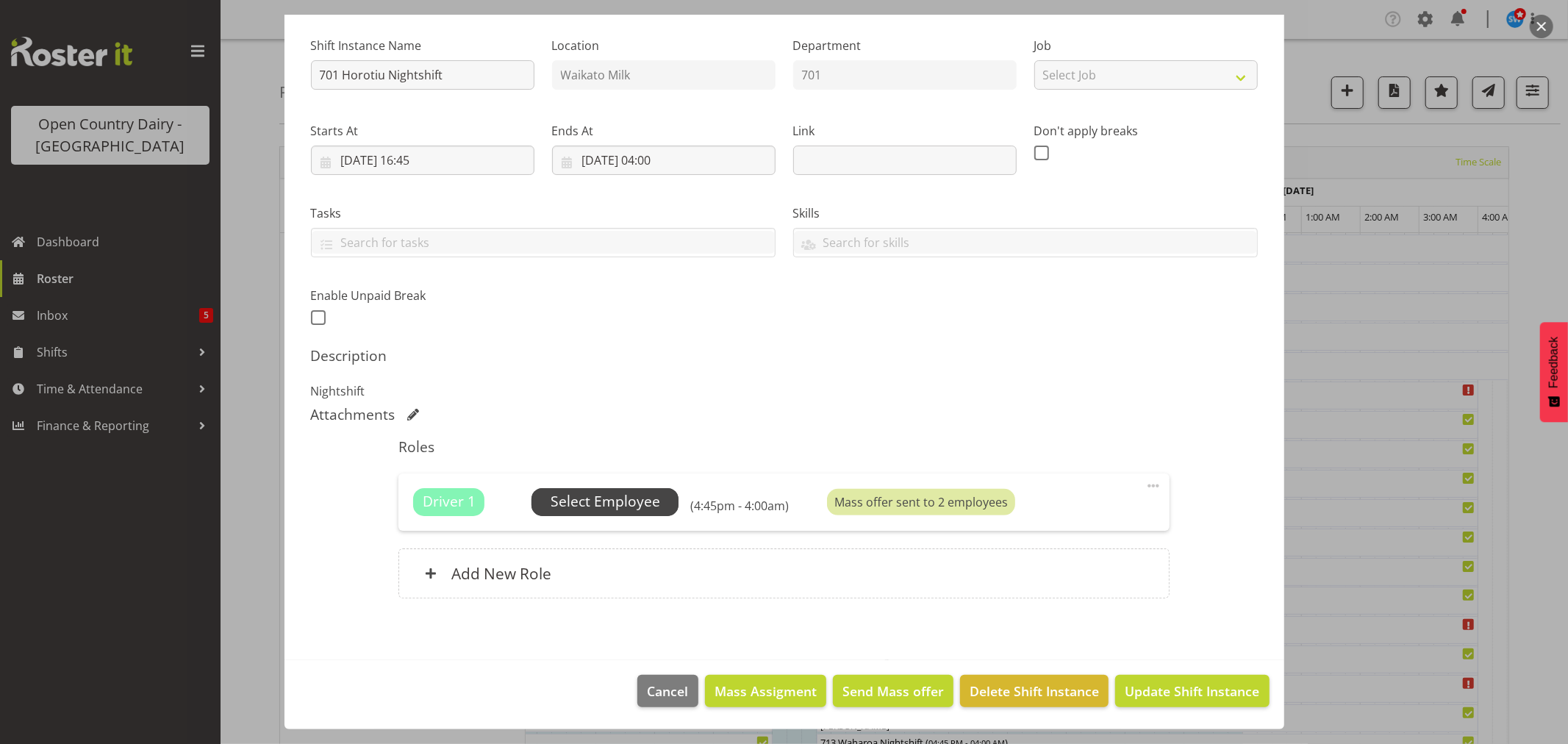
click at [604, 495] on span "Select Employee" at bounding box center [605, 501] width 110 height 21
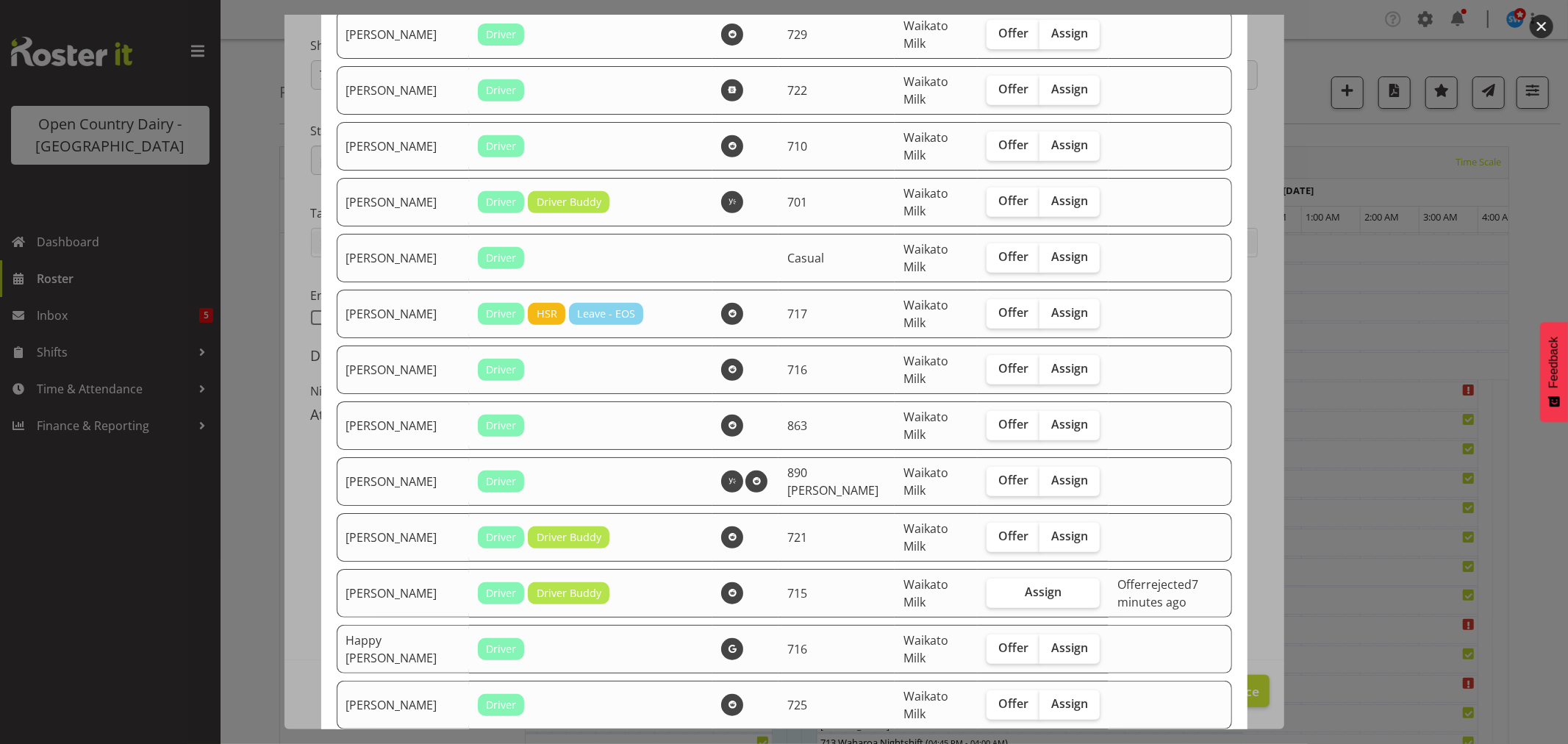
scroll to position [571, 0]
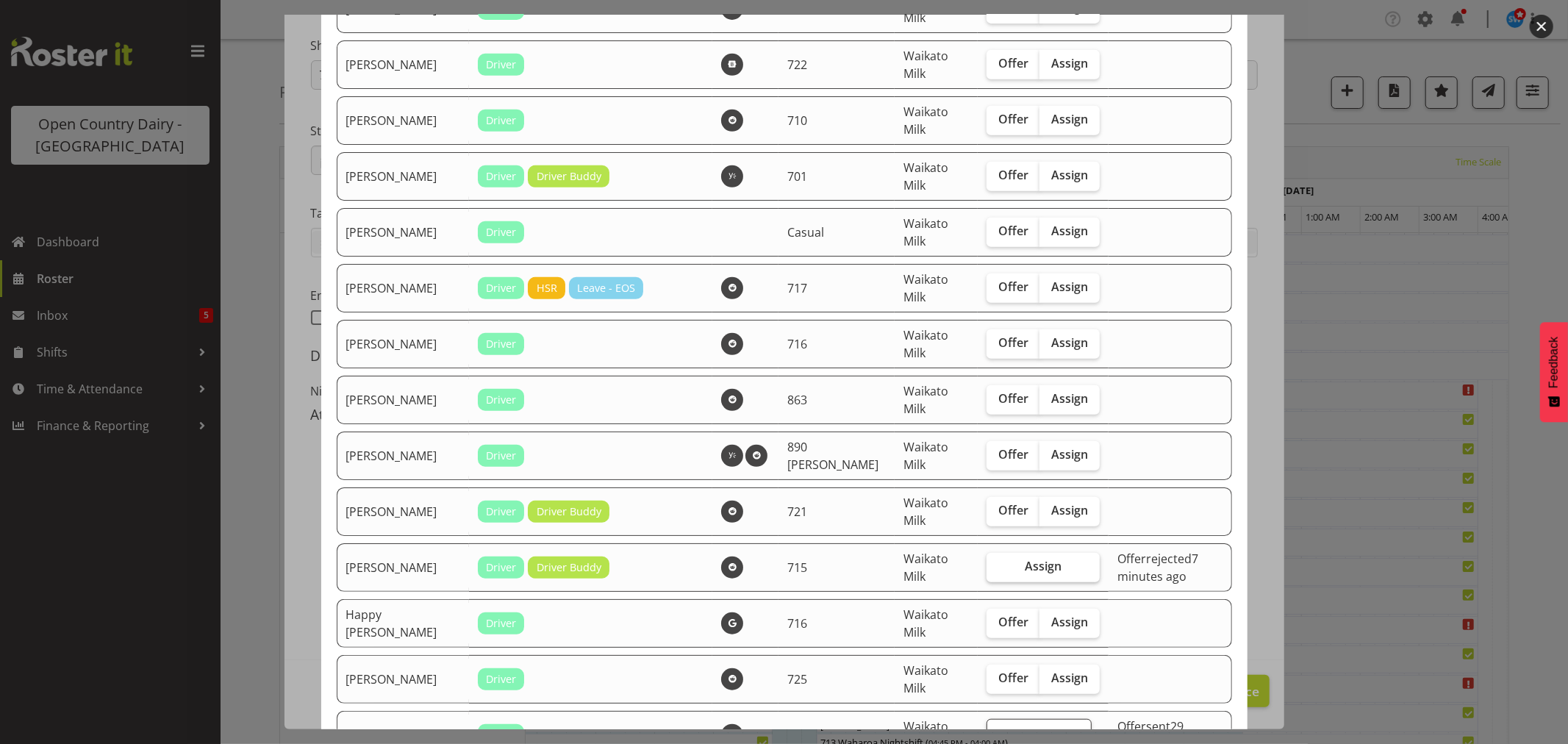
click at [1024, 563] on span "Assign" at bounding box center [1042, 566] width 37 height 15
click at [996, 563] on input "Assign" at bounding box center [991, 567] width 10 height 10
checkbox input "true"
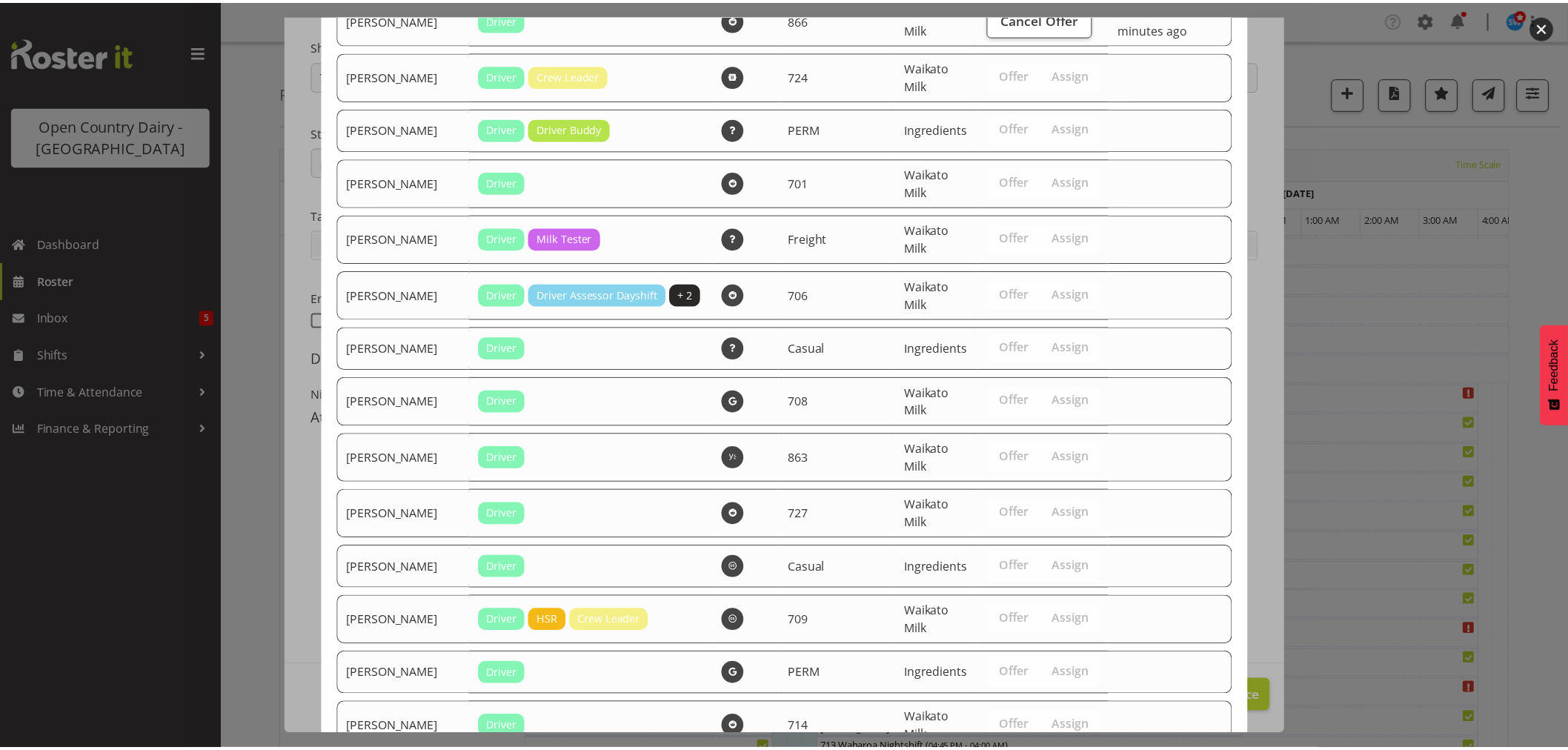
scroll to position [1525, 0]
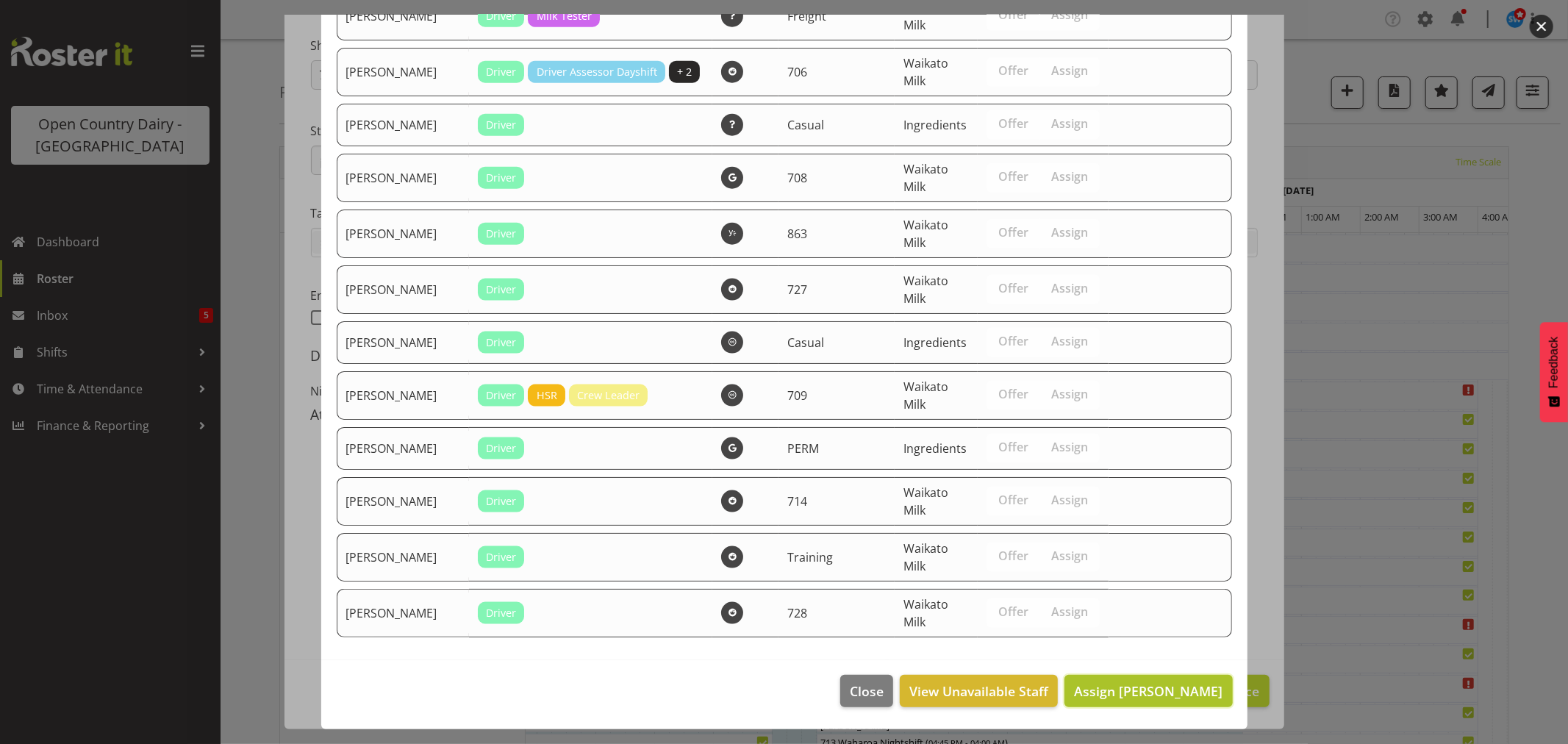
click at [1136, 691] on span "Assign Greg Healey" at bounding box center [1148, 691] width 148 height 18
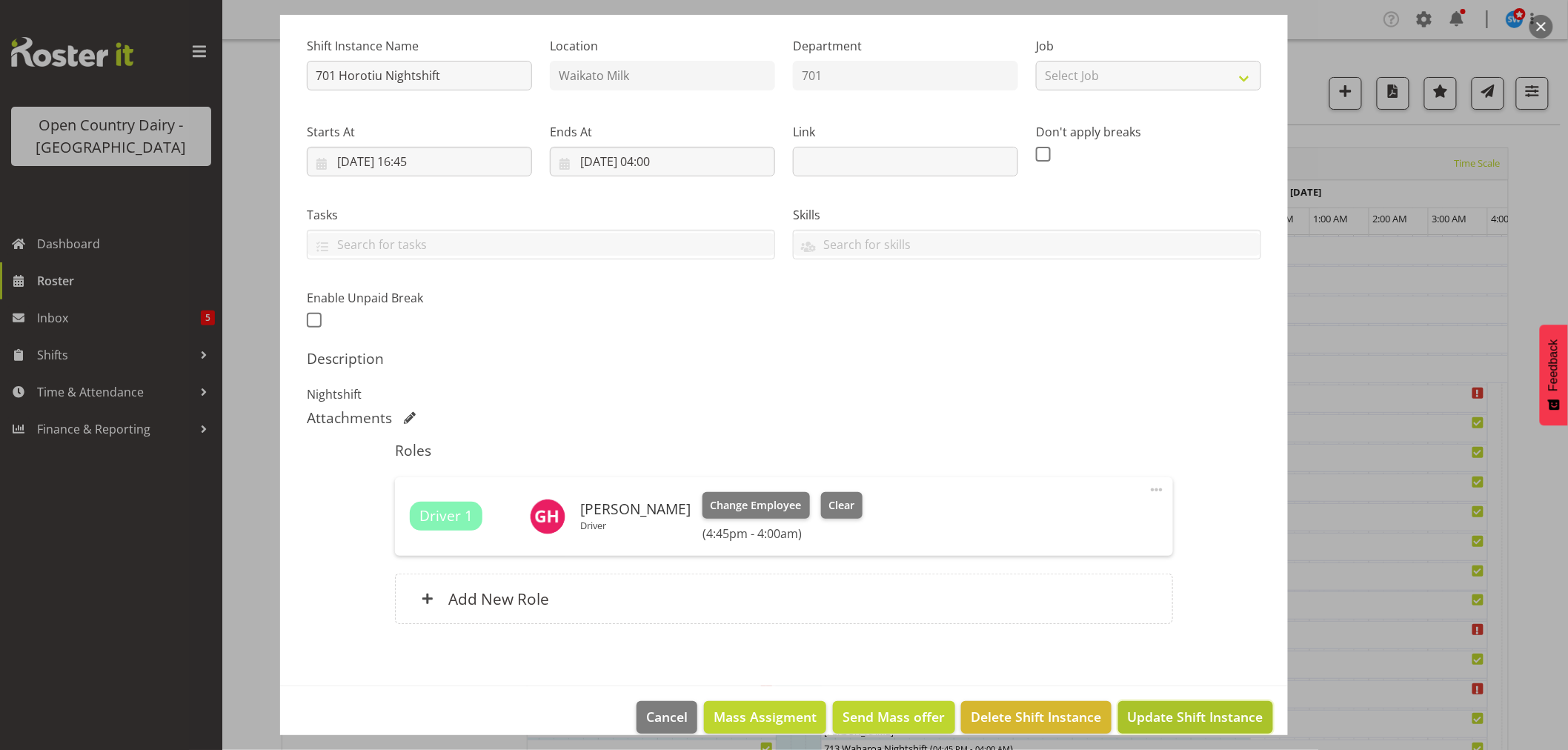
click at [1153, 708] on span "Update Shift Instance" at bounding box center [1195, 716] width 135 height 19
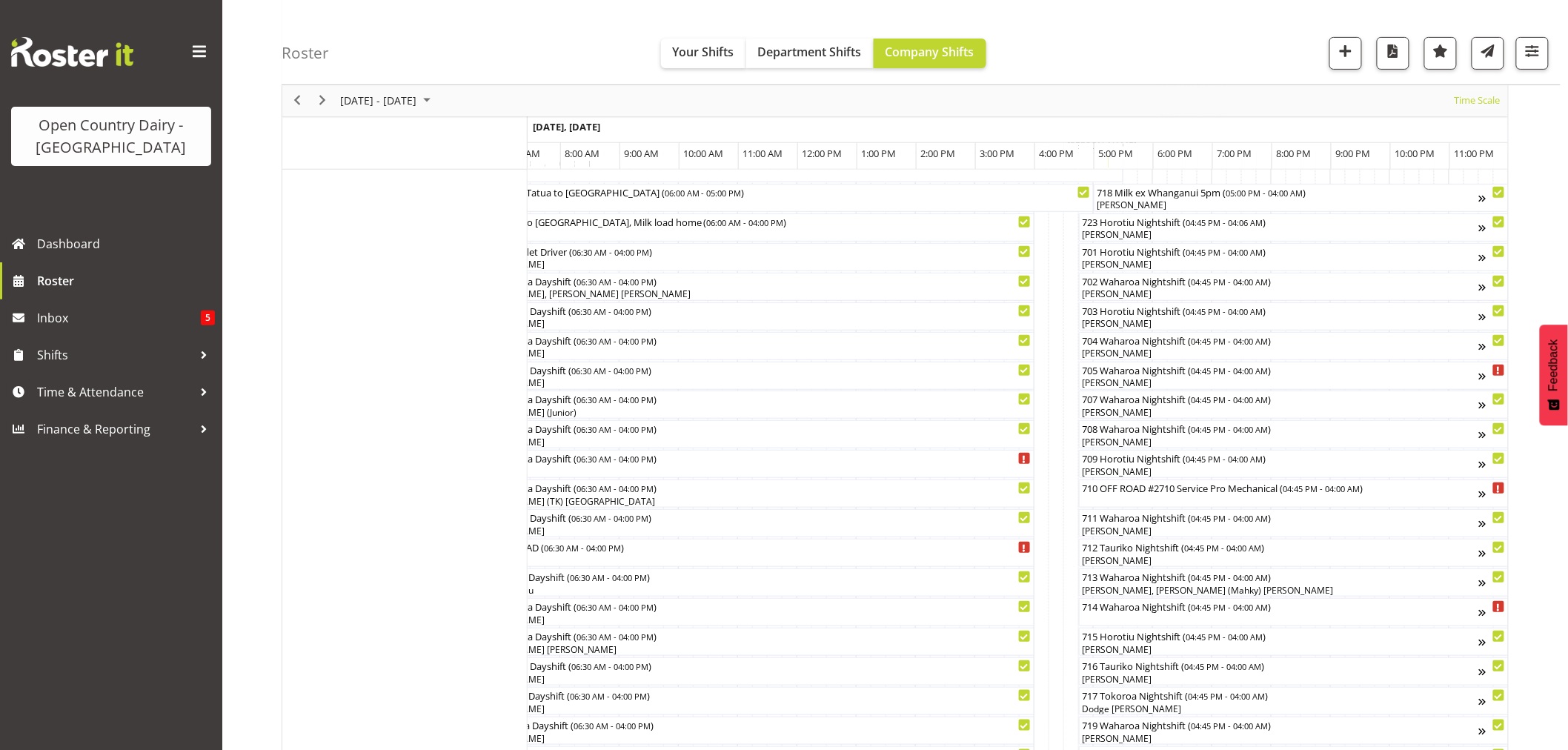
scroll to position [341, 0]
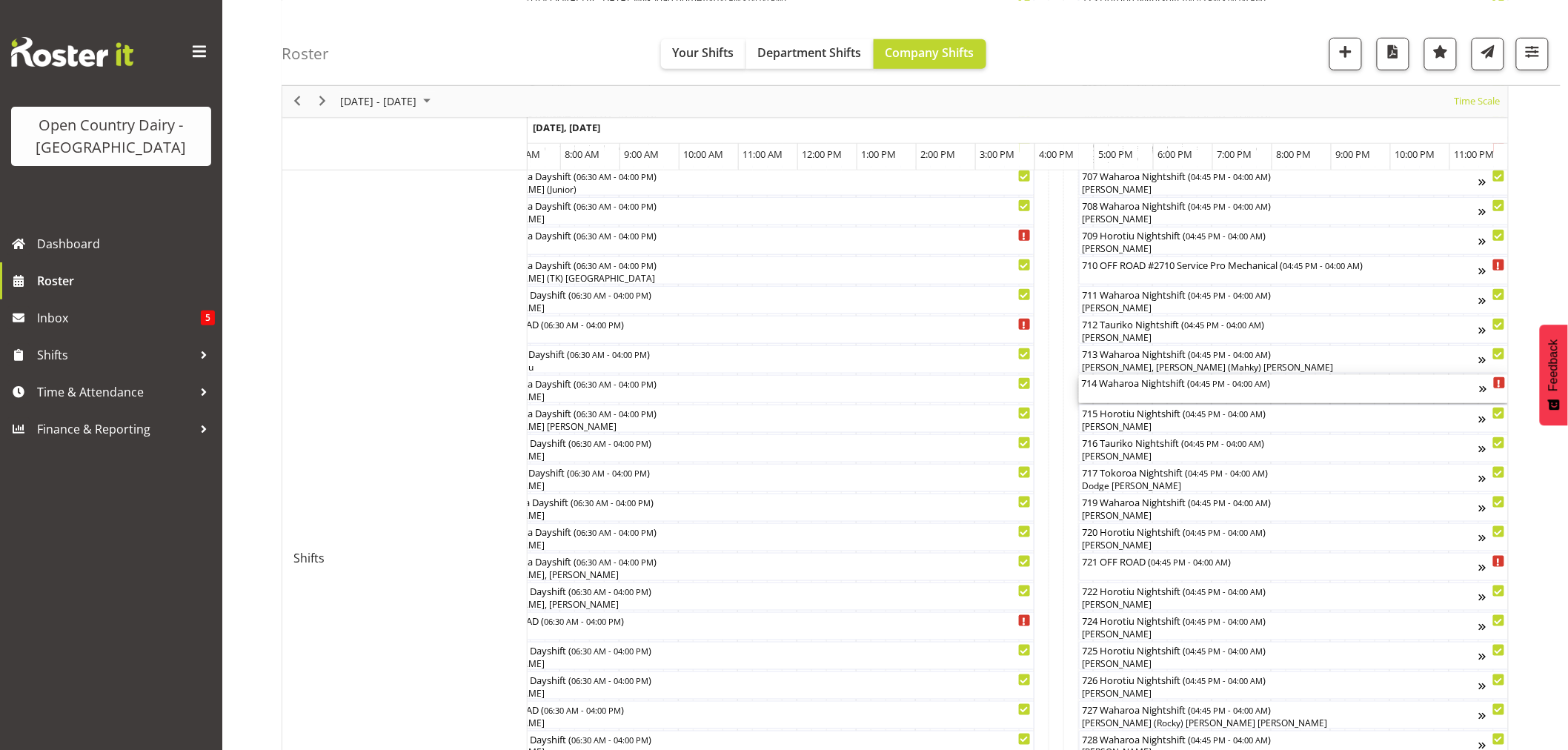
click at [1154, 391] on div "714 Waharoa Nightshift ( 04:45 PM - 04:00 AM )" at bounding box center [1281, 389] width 398 height 28
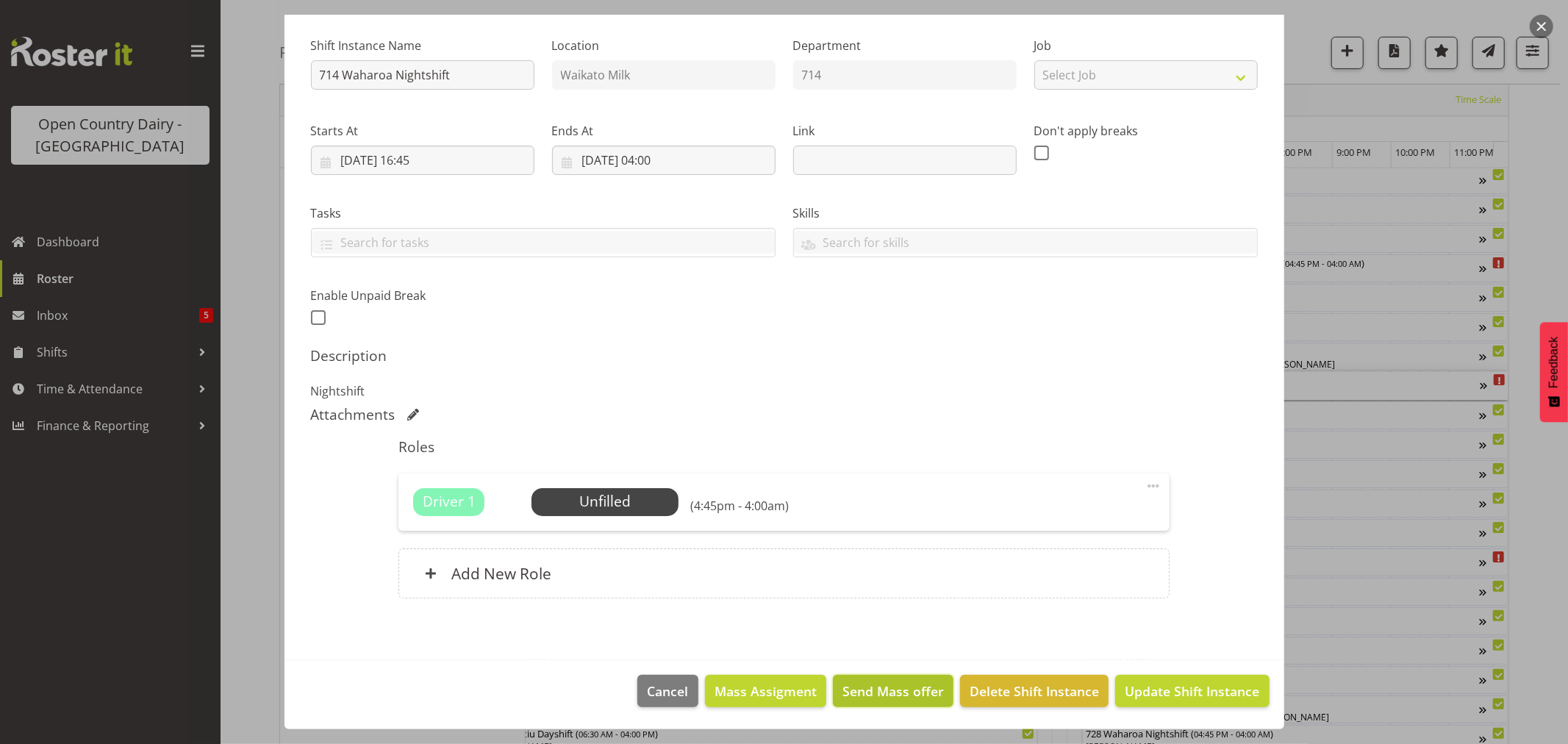
click at [865, 692] on span "Send Mass offer" at bounding box center [893, 690] width 102 height 19
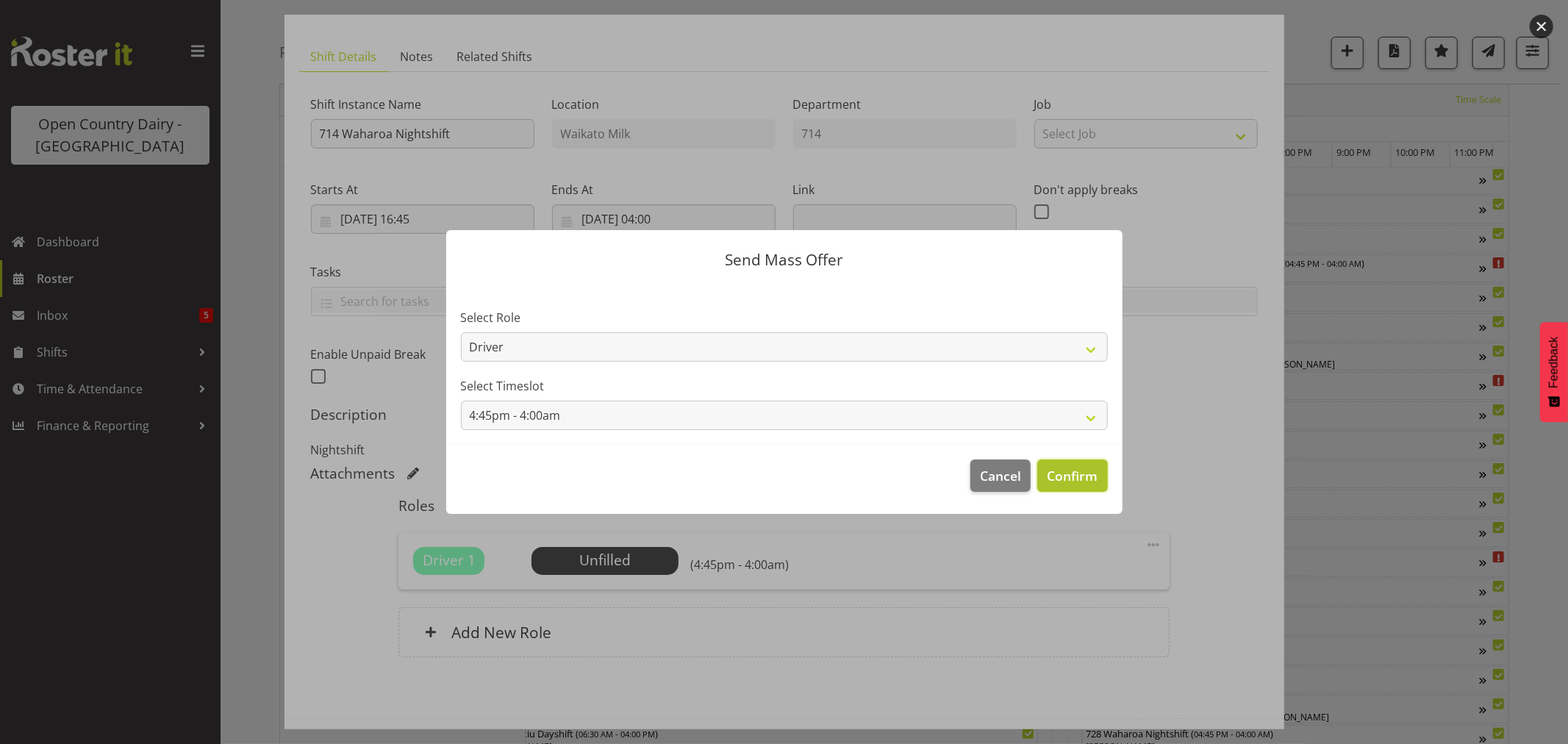
click at [1078, 466] on span "Confirm" at bounding box center [1072, 475] width 50 height 19
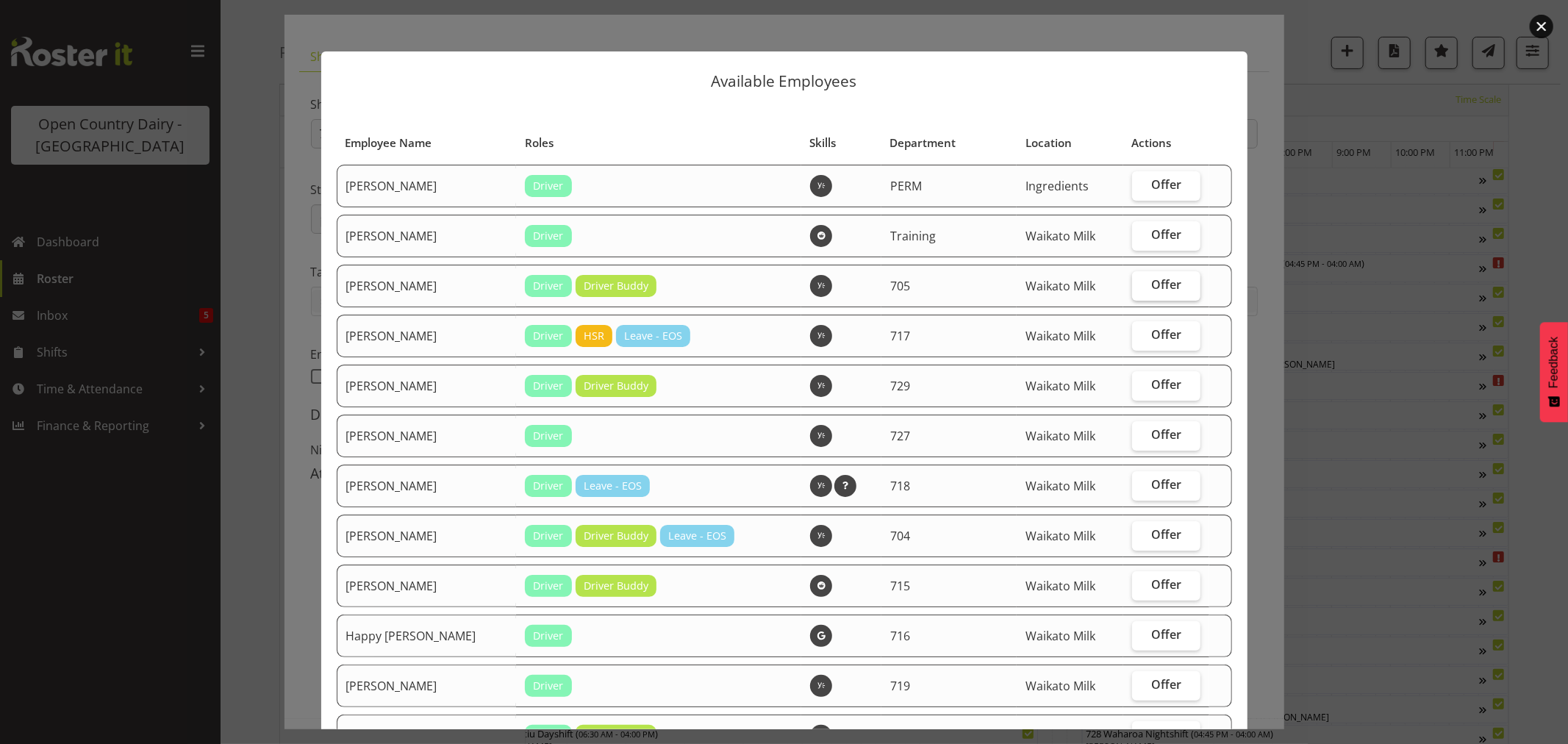
click at [1151, 283] on span "Offer" at bounding box center [1166, 284] width 30 height 15
click at [1141, 283] on input "Offer" at bounding box center [1137, 285] width 10 height 10
checkbox input "true"
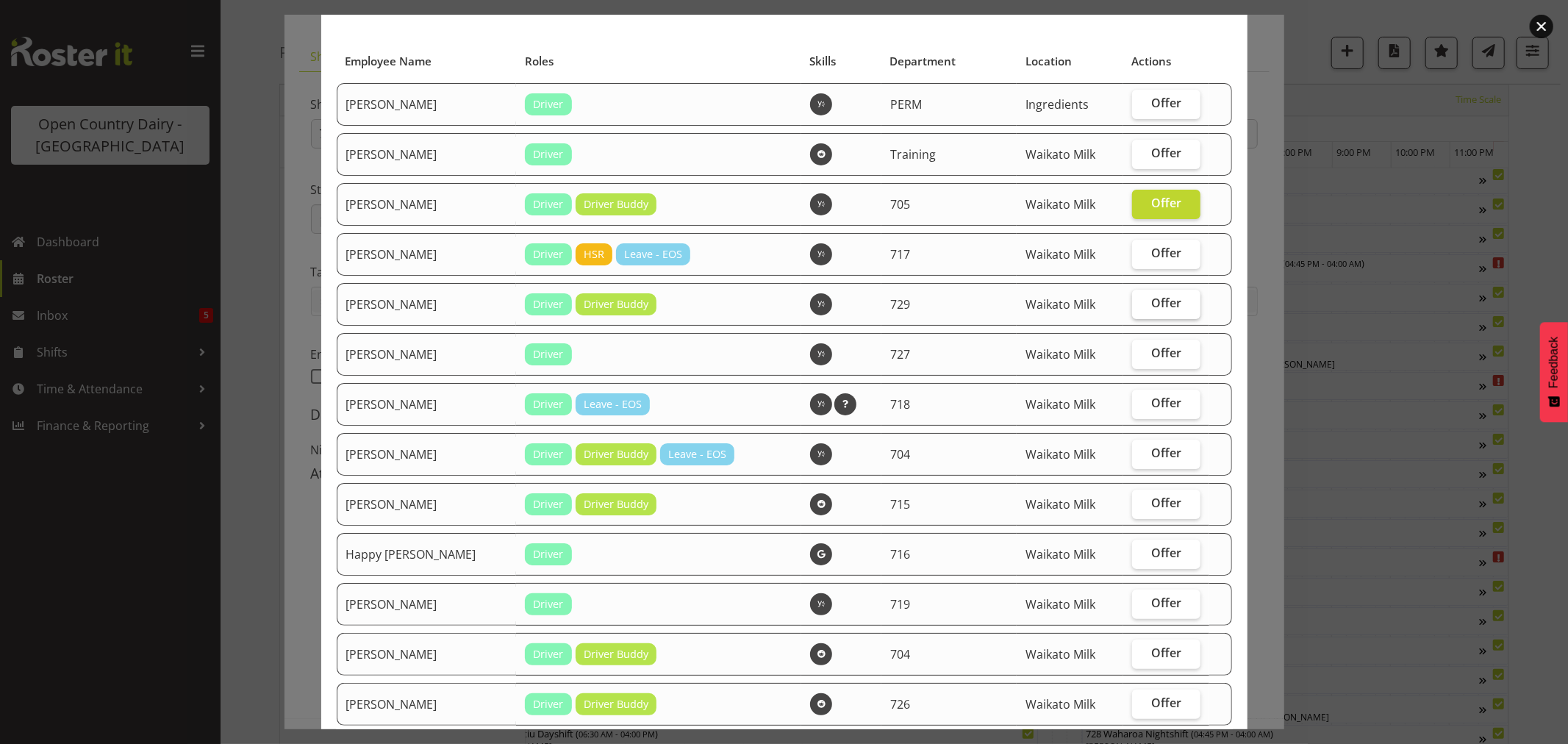
click at [1133, 297] on label "Offer" at bounding box center [1166, 304] width 69 height 29
click at [1133, 299] on input "Offer" at bounding box center [1137, 304] width 10 height 10
checkbox input "true"
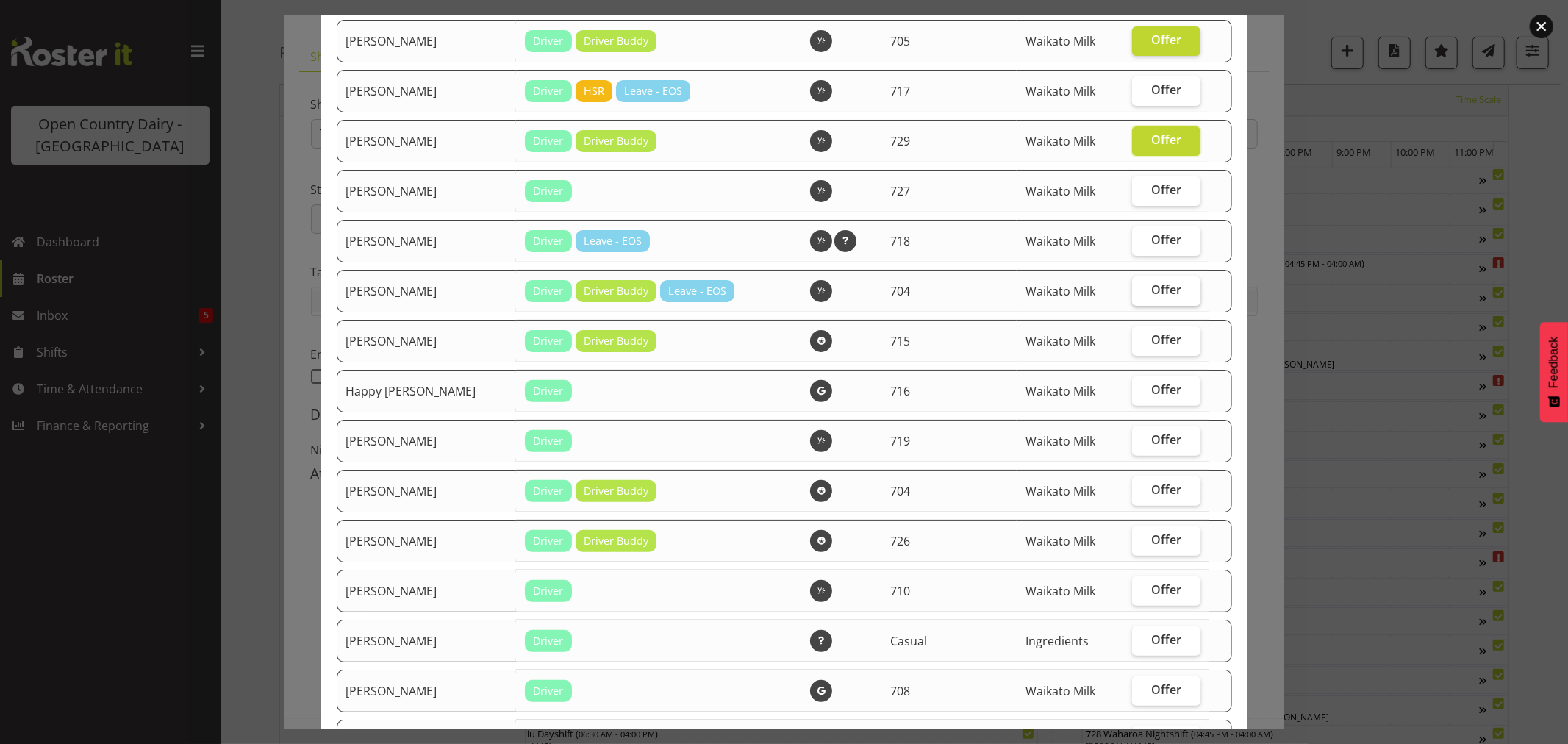
click at [1132, 292] on label "Offer" at bounding box center [1166, 291] width 69 height 29
click at [1132, 292] on input "Offer" at bounding box center [1137, 290] width 10 height 10
checkbox input "true"
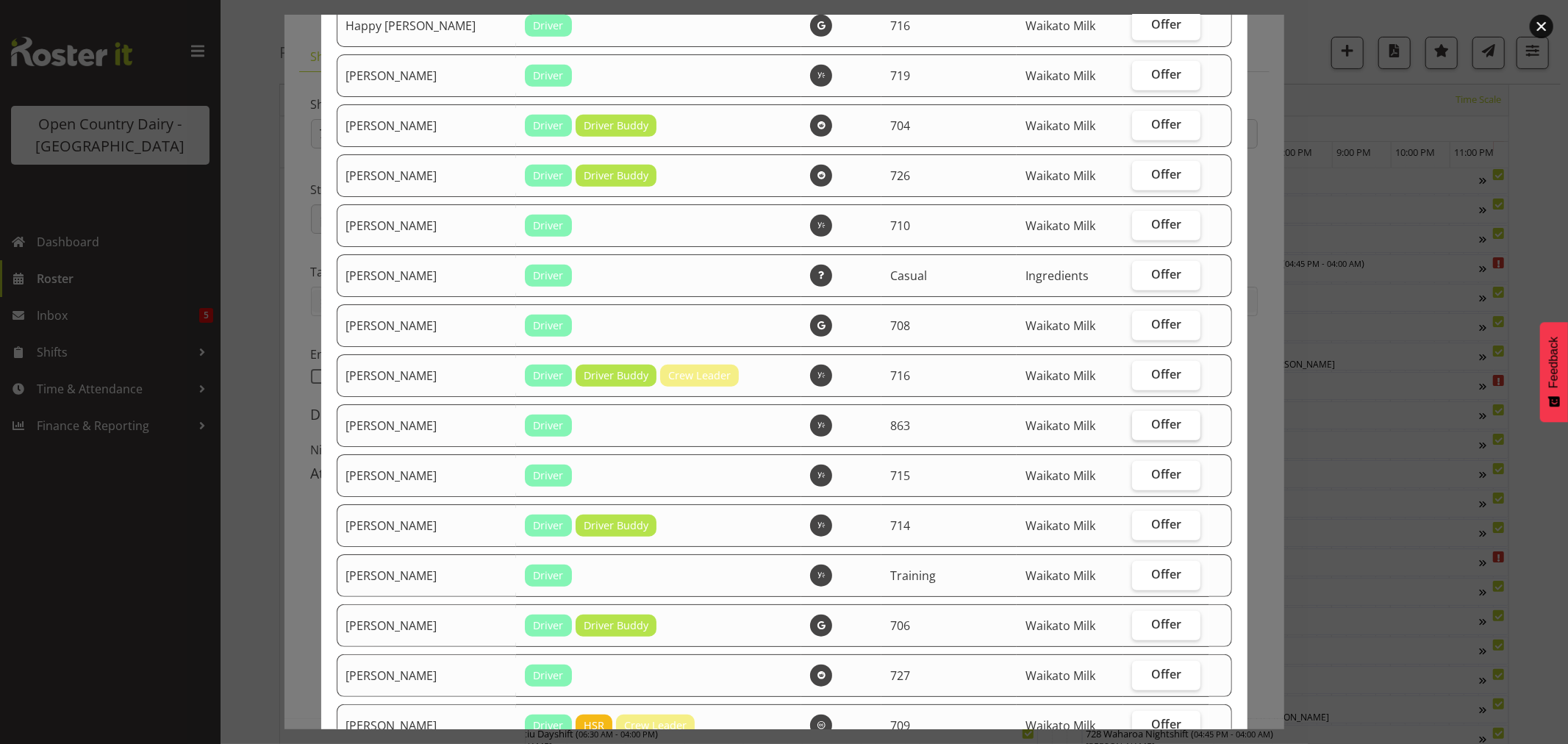
scroll to position [653, 0]
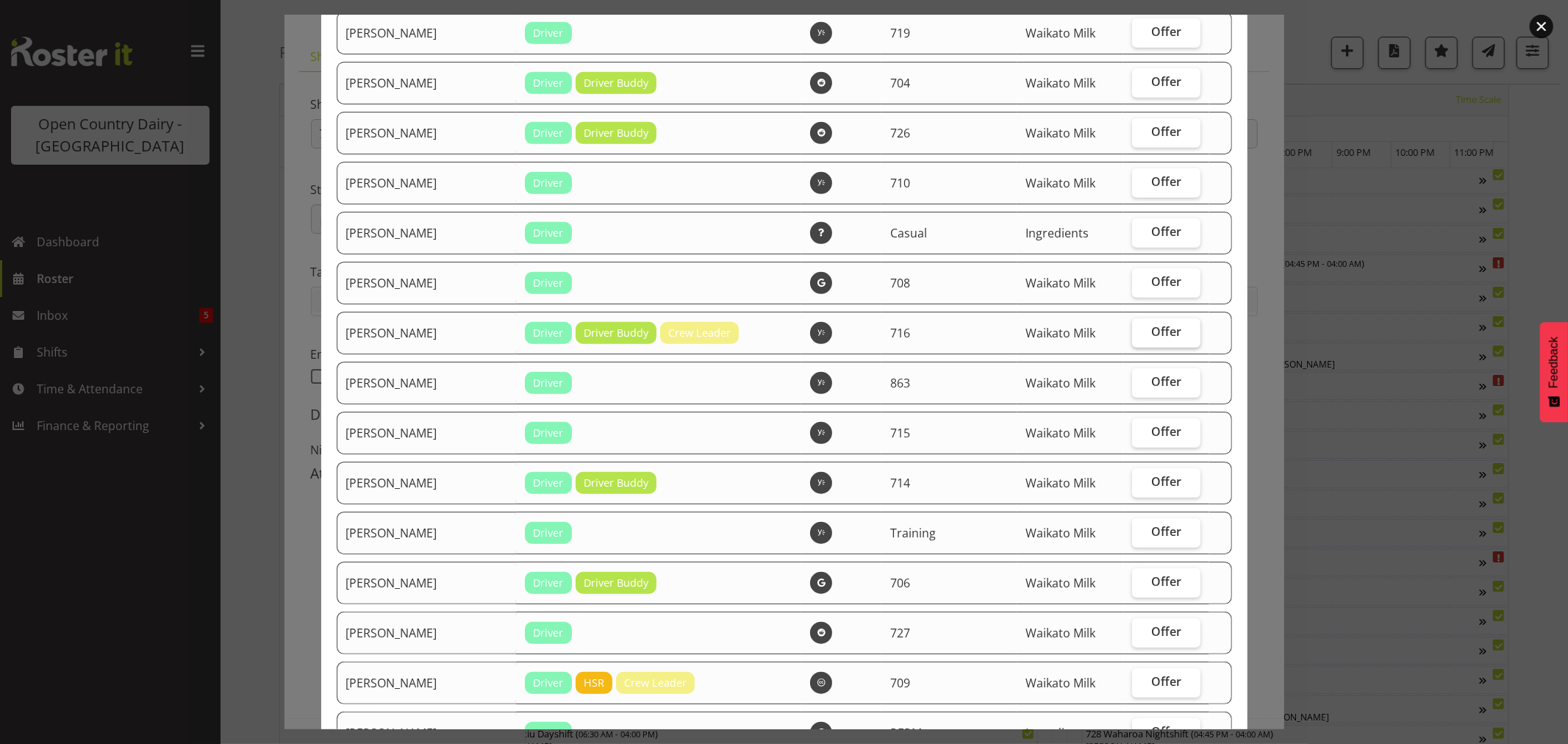
click at [1135, 328] on label "Offer" at bounding box center [1166, 333] width 69 height 29
click at [1135, 328] on input "Offer" at bounding box center [1137, 332] width 10 height 10
checkbox input "true"
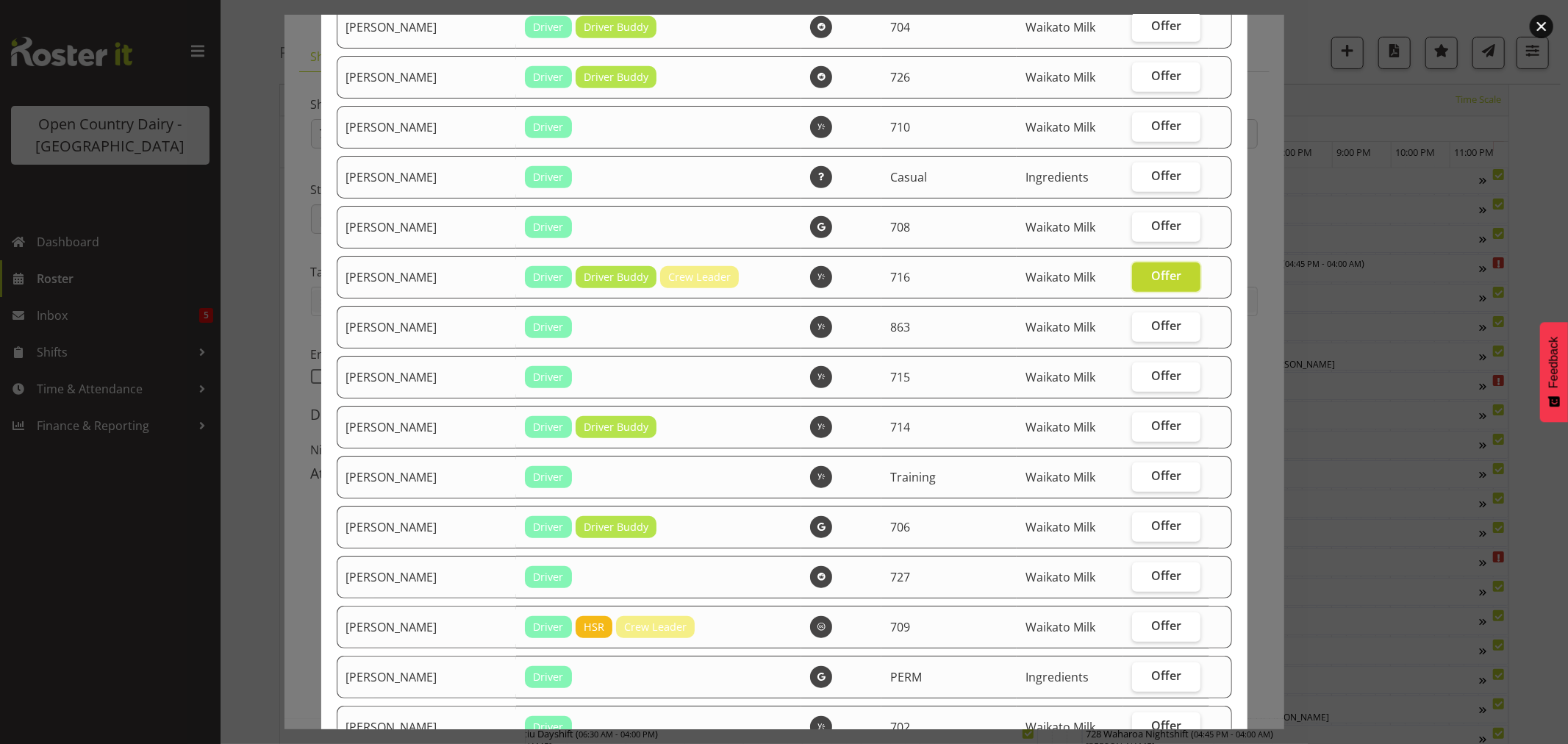
scroll to position [816, 0]
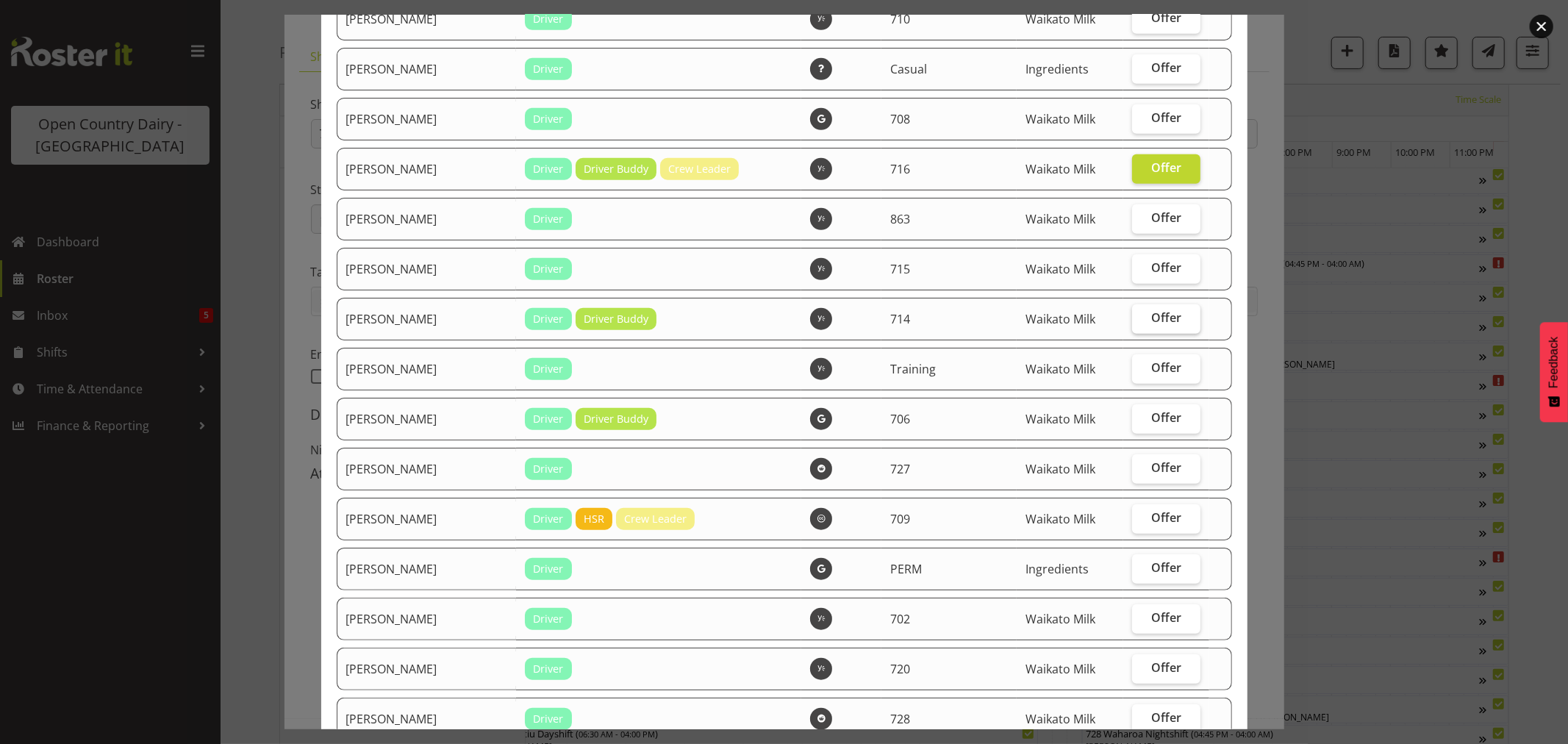
click at [1151, 322] on span "Offer" at bounding box center [1166, 317] width 30 height 15
click at [1140, 322] on input "Offer" at bounding box center [1137, 318] width 10 height 10
checkbox input "true"
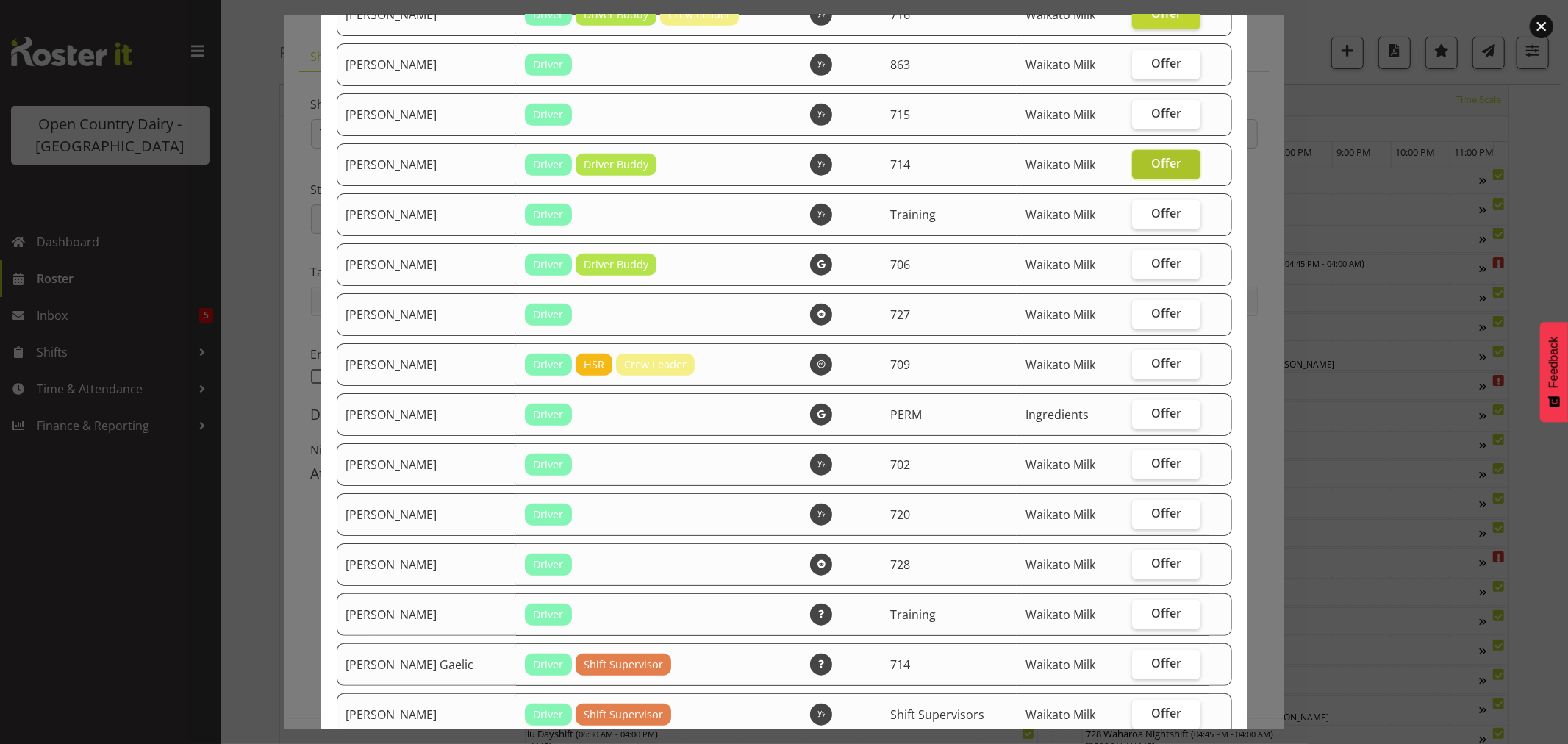
scroll to position [979, 0]
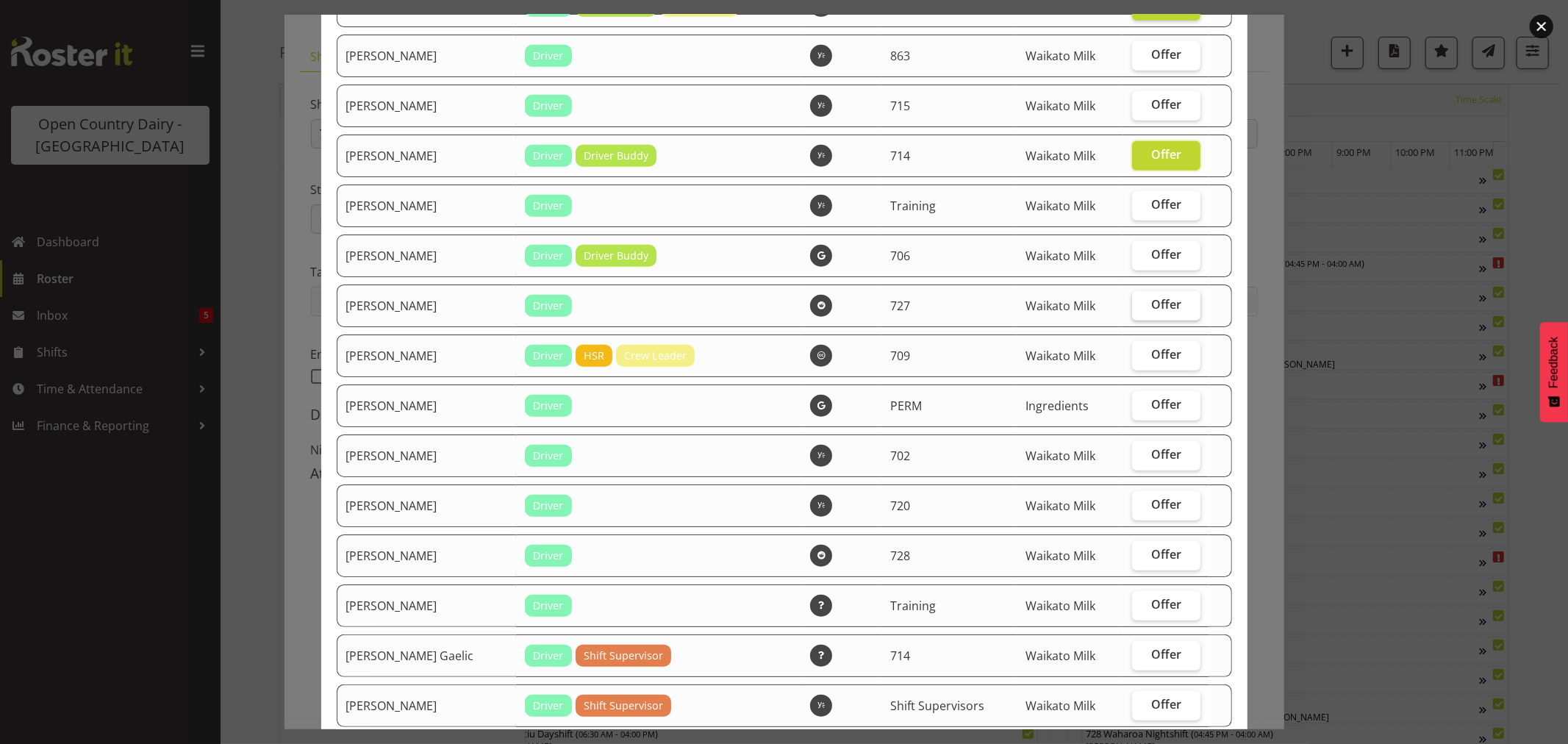
click at [1146, 299] on label "Offer" at bounding box center [1166, 305] width 69 height 29
click at [1141, 300] on input "Offer" at bounding box center [1137, 304] width 10 height 10
checkbox input "true"
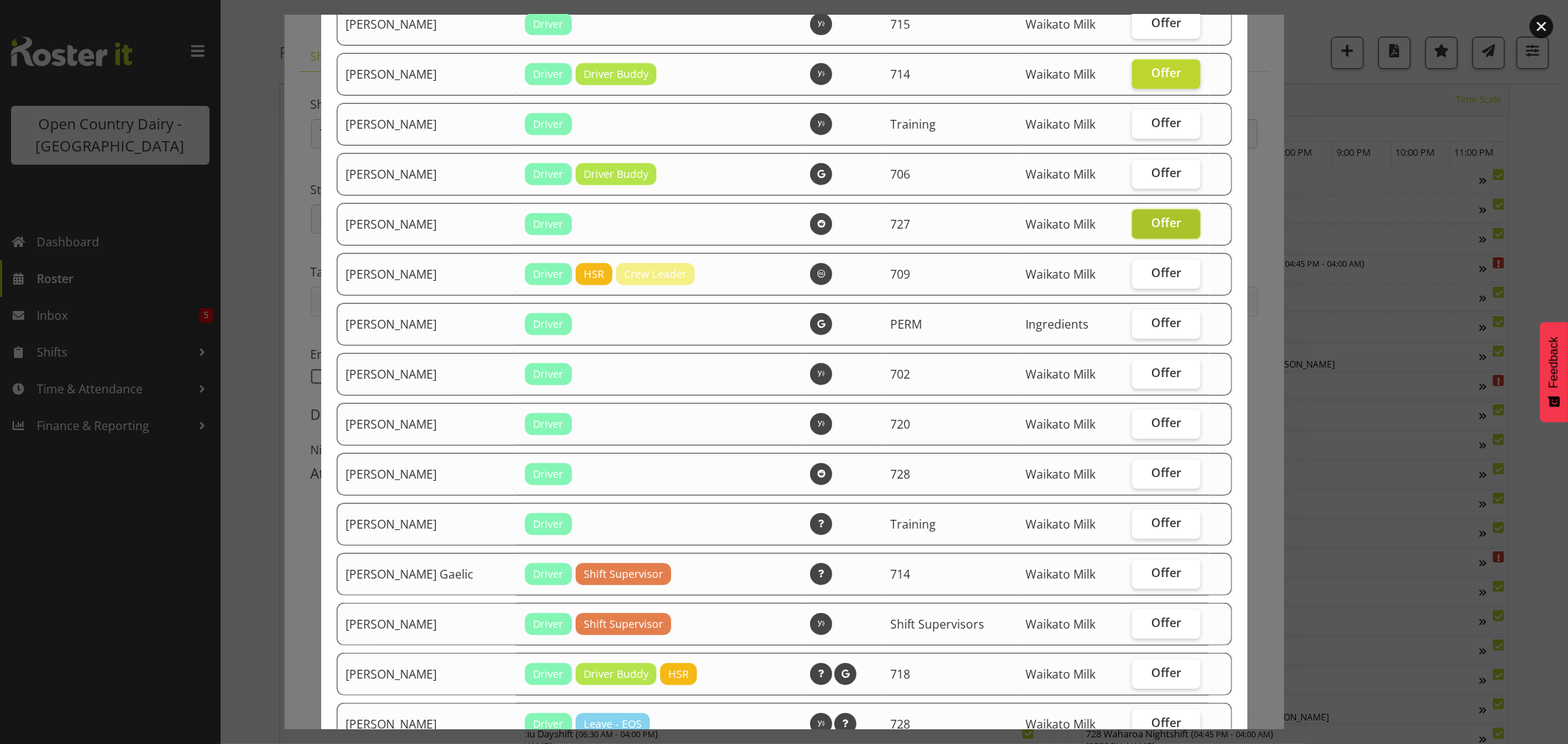
scroll to position [1143, 0]
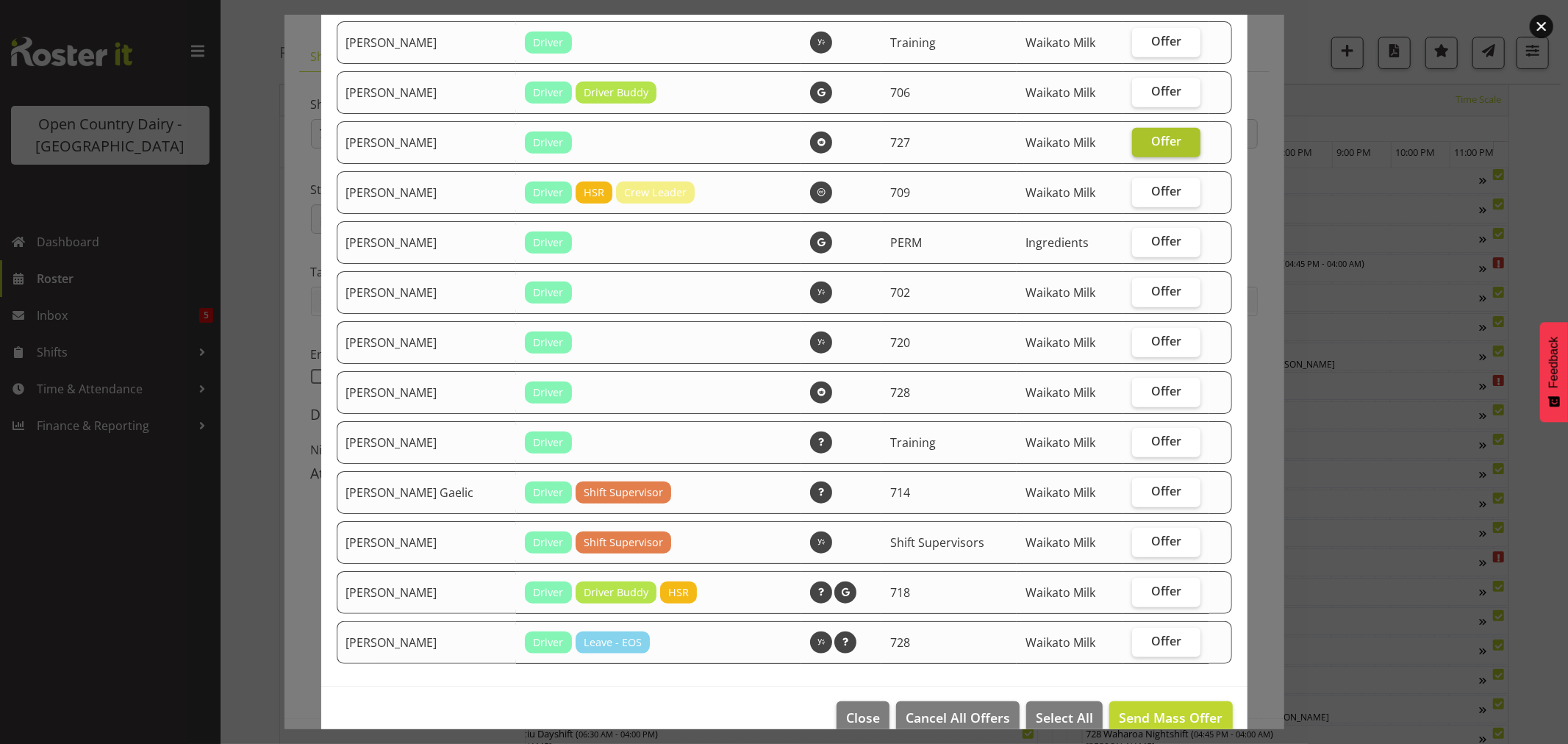
click at [1151, 299] on span "Offer" at bounding box center [1166, 291] width 30 height 15
click at [1141, 296] on input "Offer" at bounding box center [1137, 291] width 10 height 10
checkbox input "true"
click at [1162, 393] on span "Offer" at bounding box center [1166, 391] width 30 height 15
click at [1141, 393] on input "Offer" at bounding box center [1137, 392] width 10 height 10
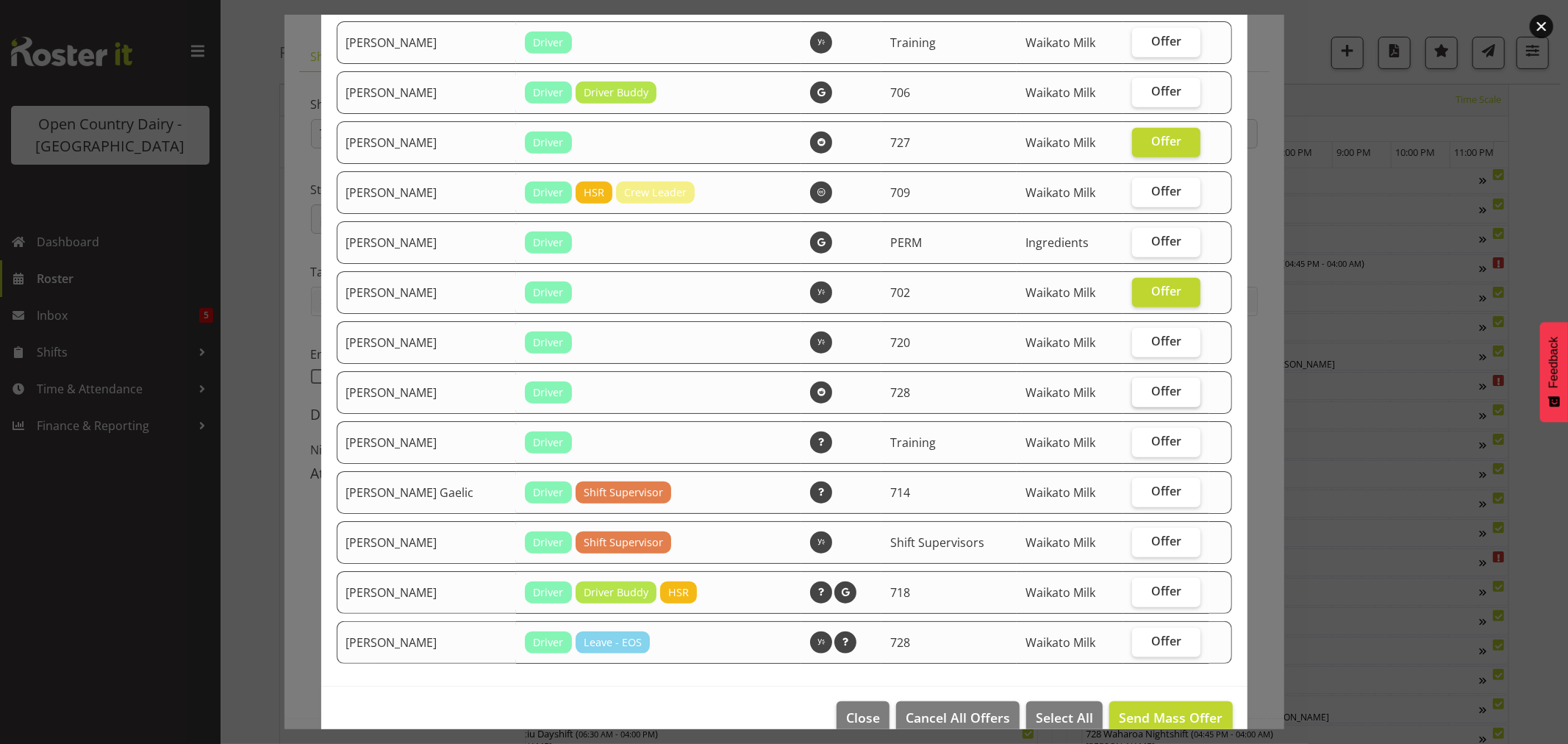
checkbox input "true"
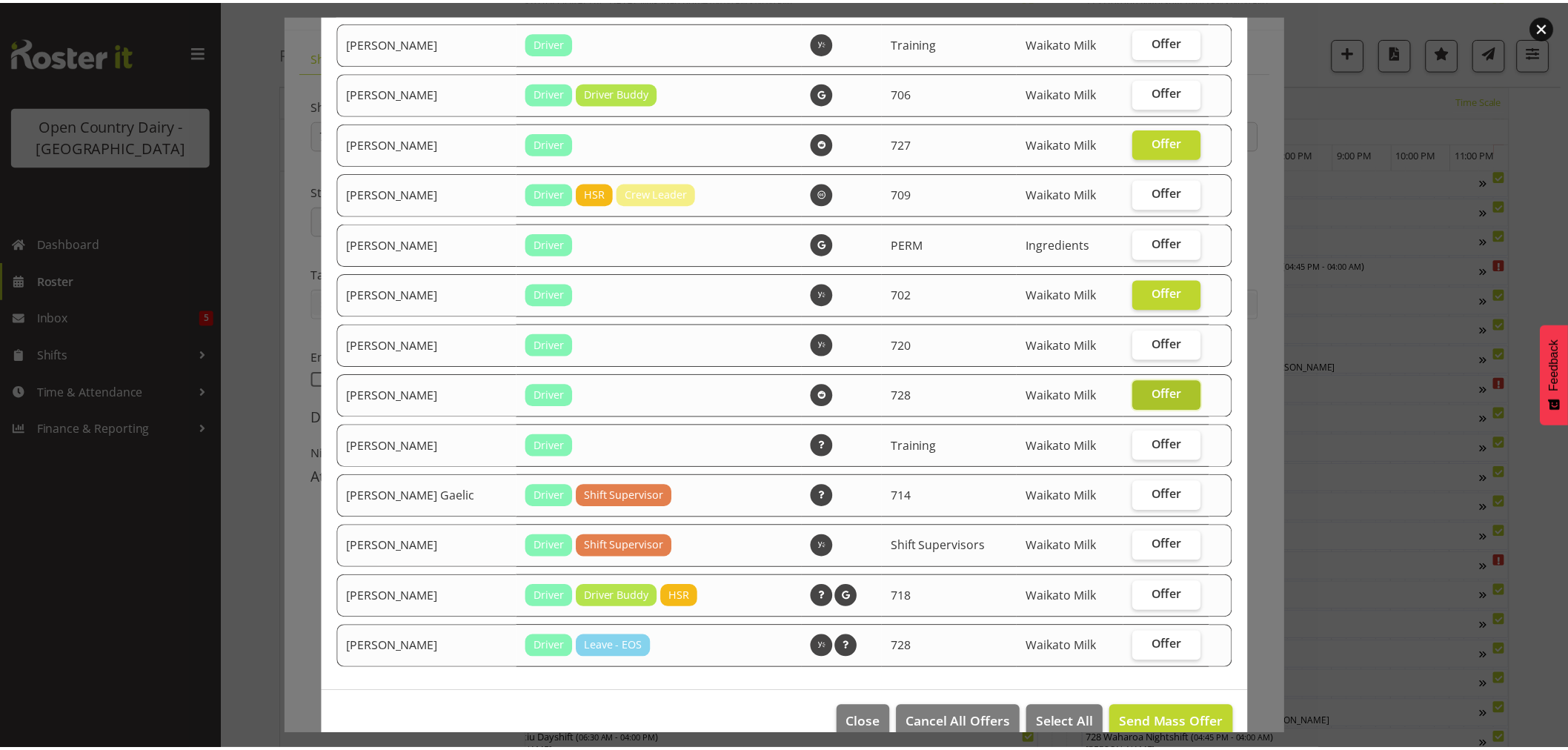
scroll to position [1182, 0]
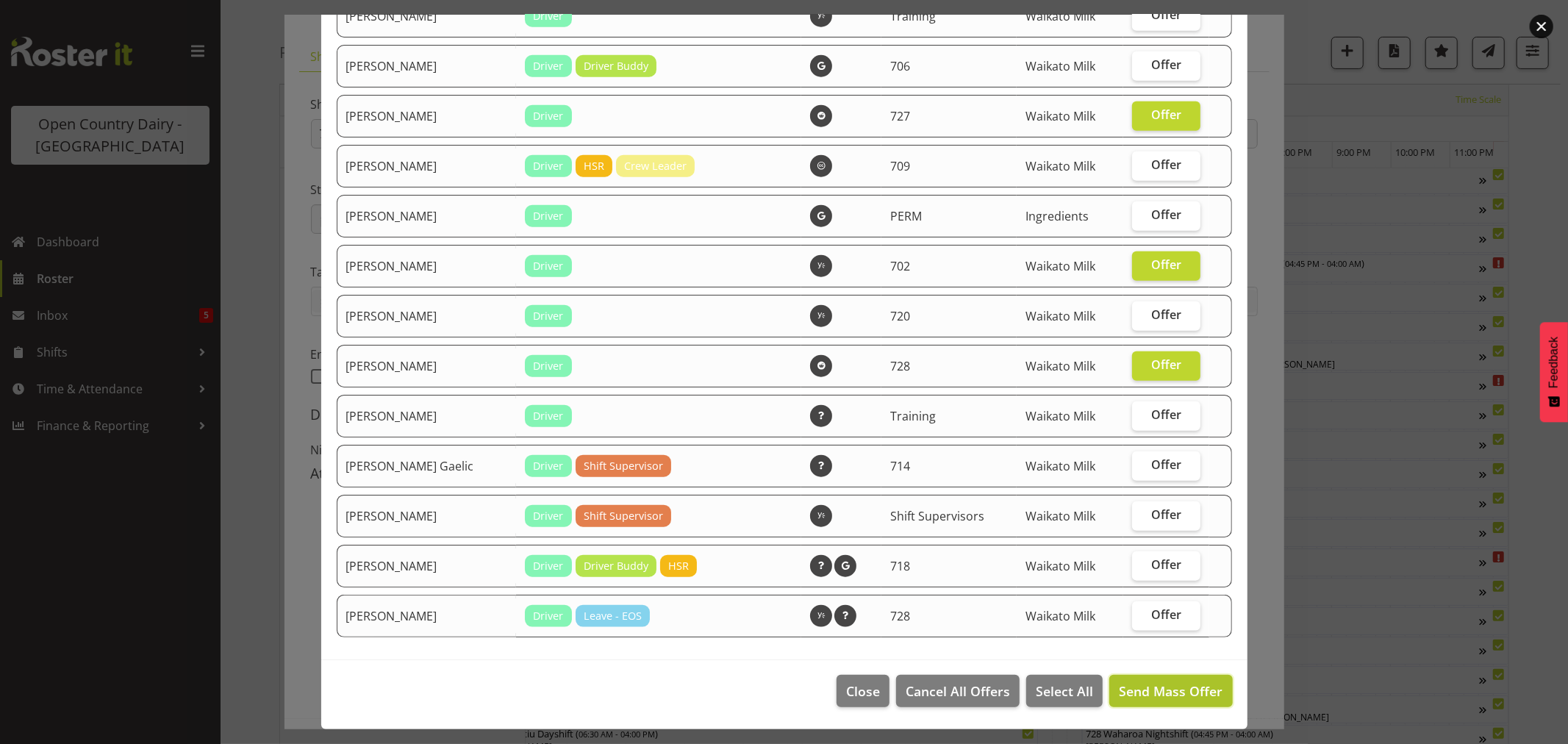
click at [1166, 675] on button "Send Mass Offer" at bounding box center [1170, 691] width 123 height 33
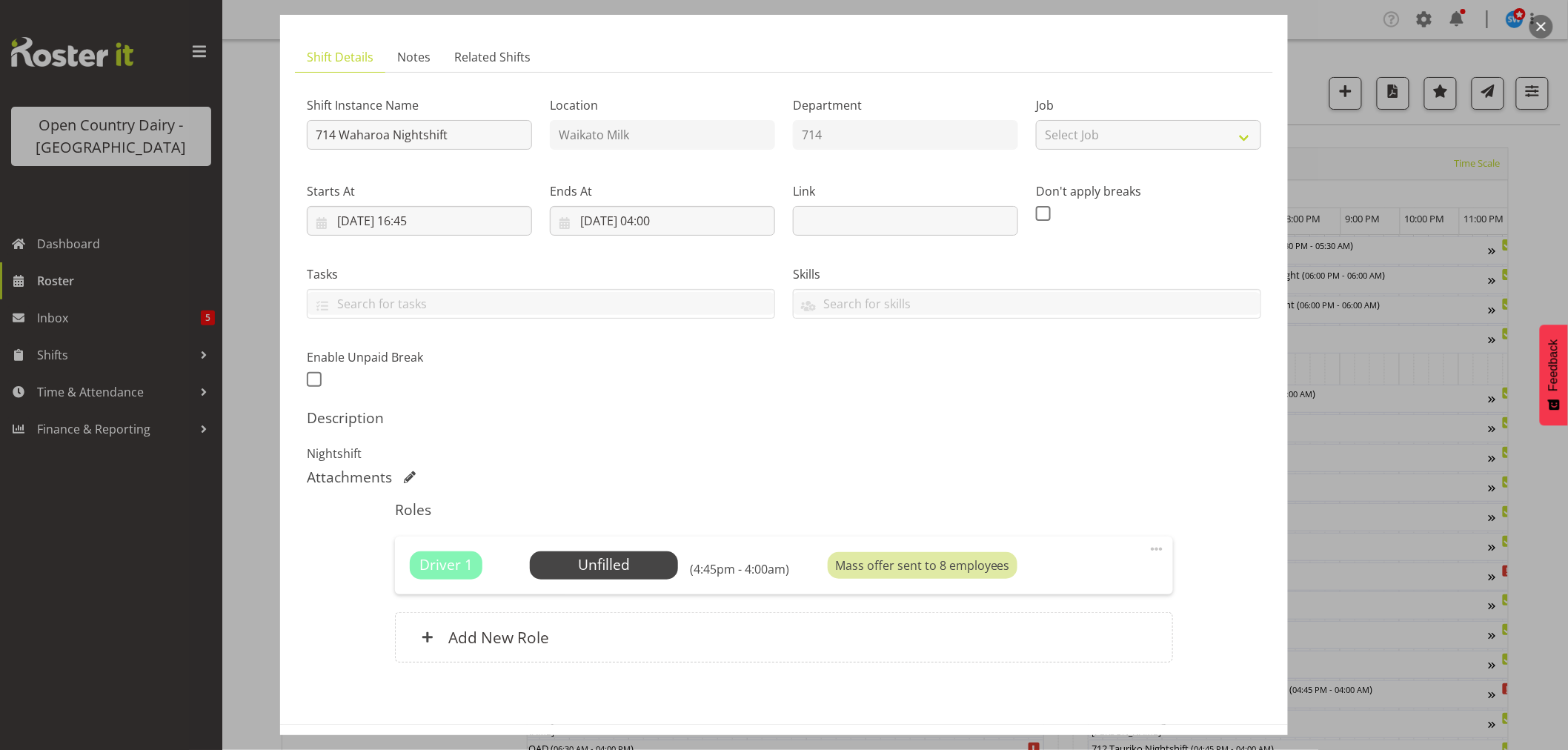
scroll to position [136, 0]
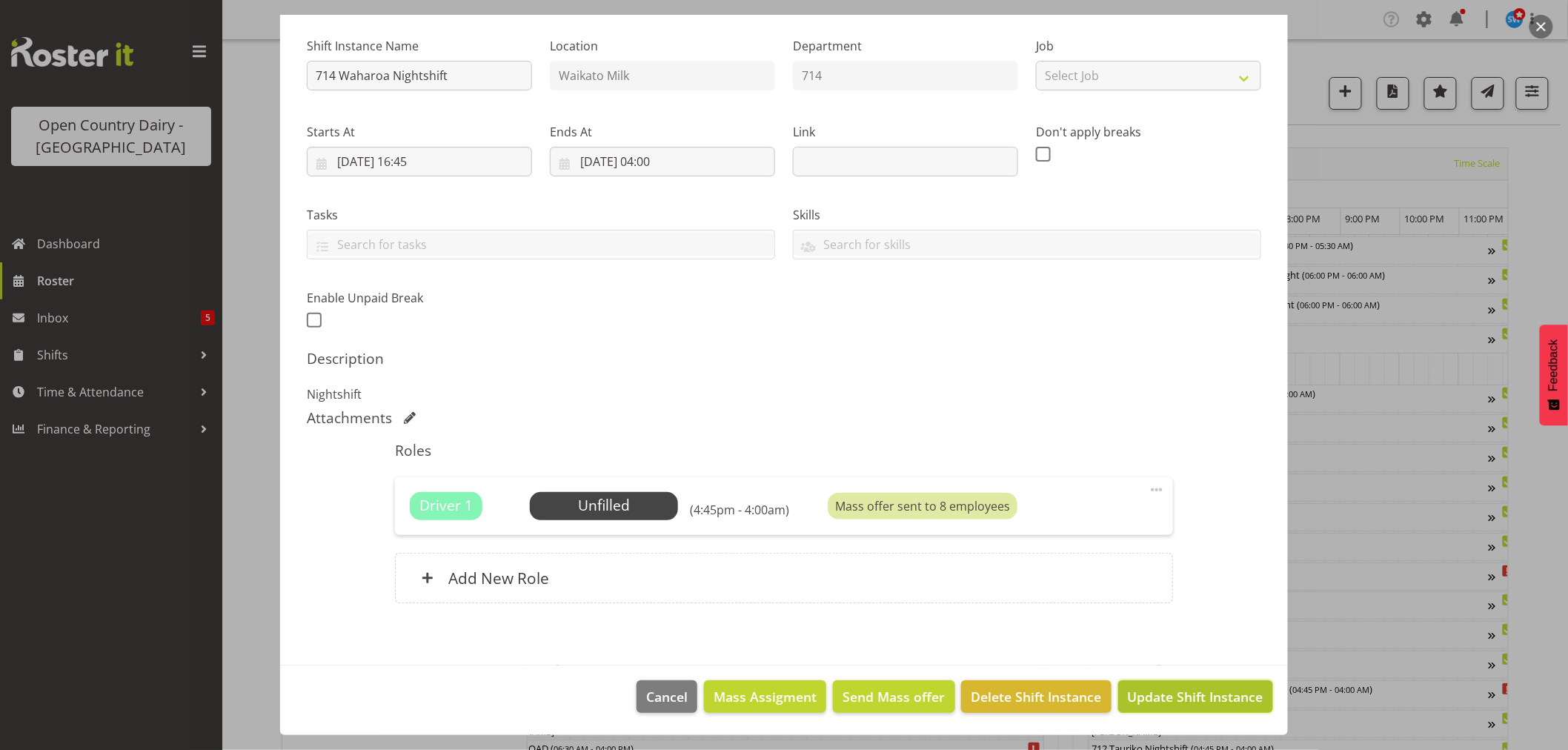
click at [1148, 693] on span "Update Shift Instance" at bounding box center [1195, 696] width 135 height 19
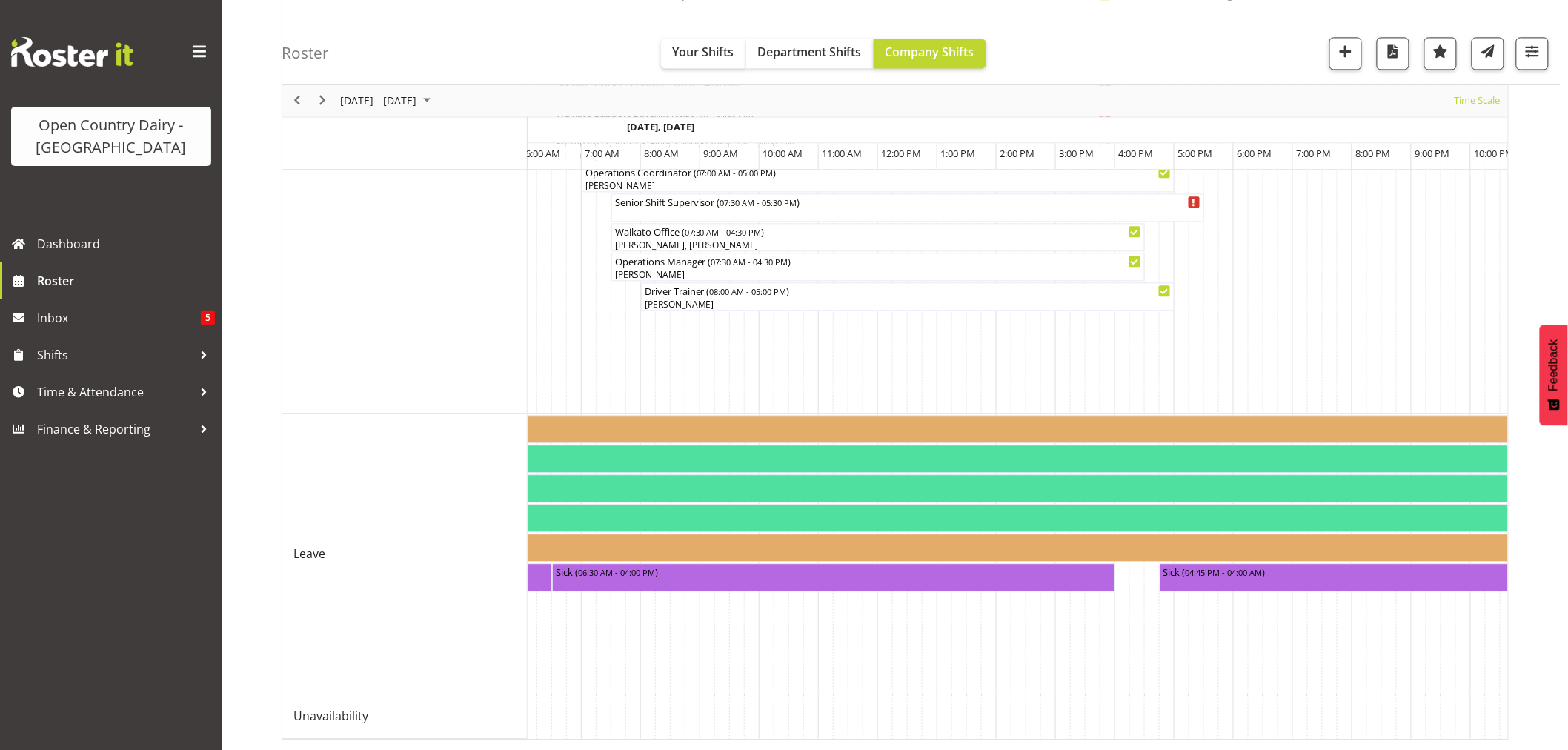
scroll to position [0, 3061]
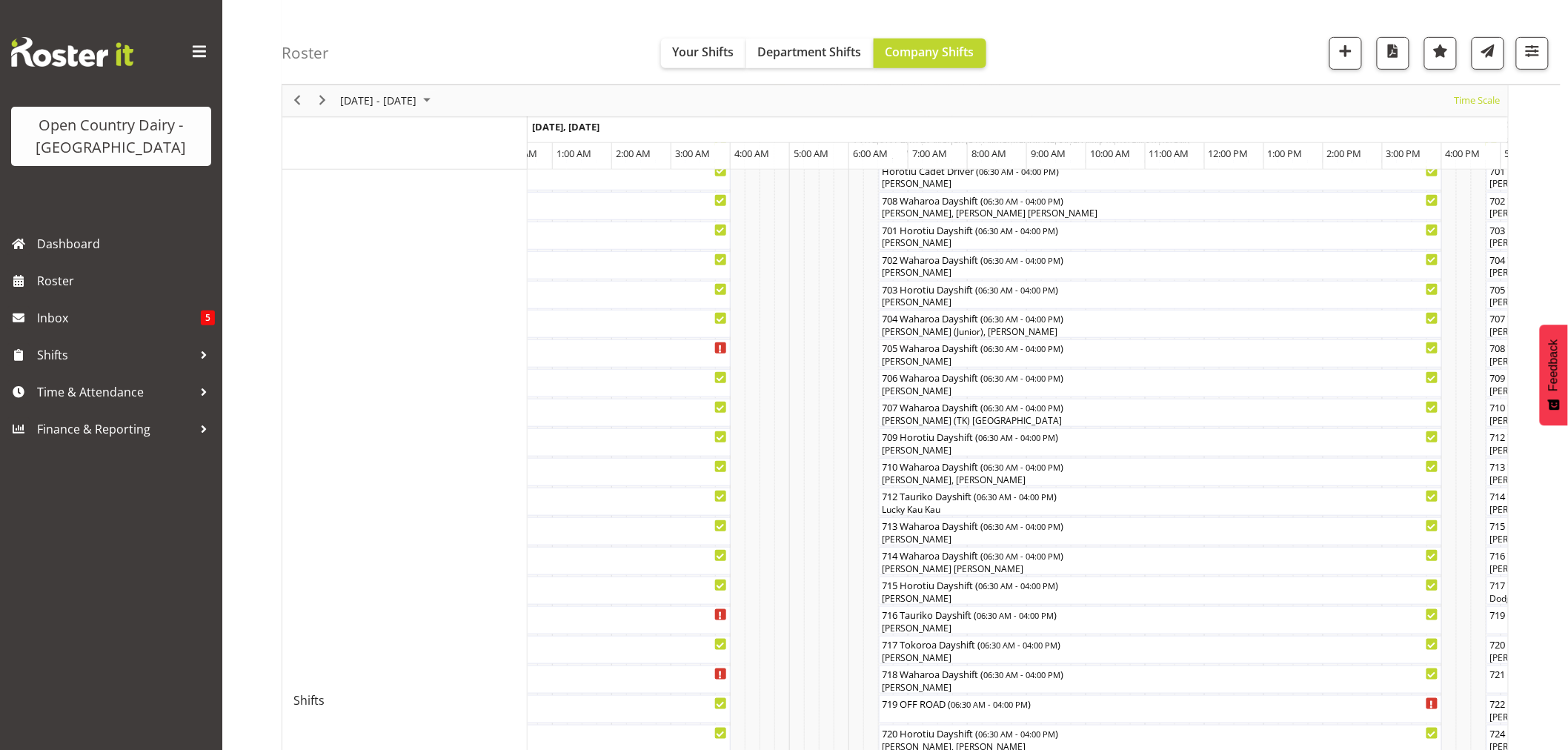
scroll to position [341, 0]
